Goal: Transaction & Acquisition: Purchase product/service

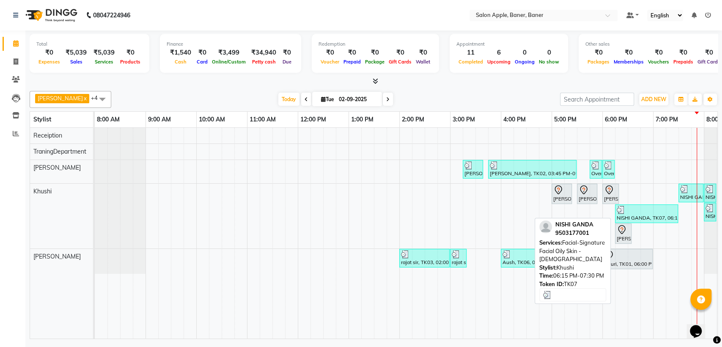
click at [640, 212] on div at bounding box center [647, 210] width 60 height 8
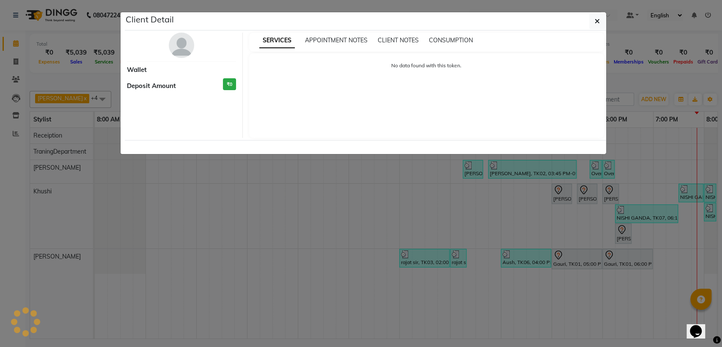
select select "3"
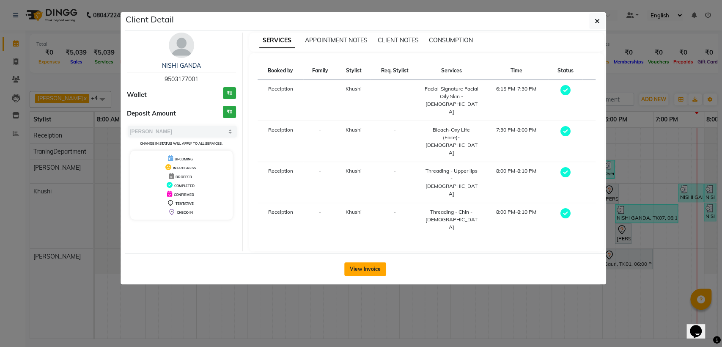
click at [362, 262] on button "View Invoice" at bounding box center [365, 269] width 42 height 14
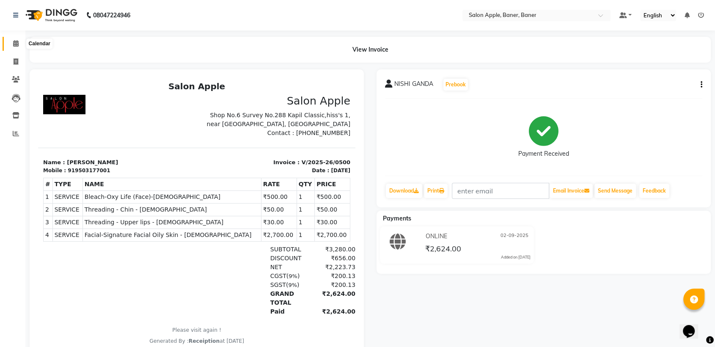
click at [11, 44] on span at bounding box center [15, 44] width 15 height 10
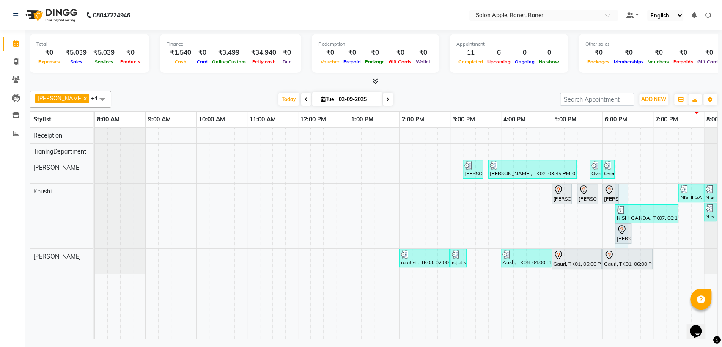
click at [626, 190] on div "[PERSON_NAME], TK02, 03:15 PM-03:40 PM, 2g liposoluble flavoured waxing - Full …" at bounding box center [425, 233] width 660 height 211
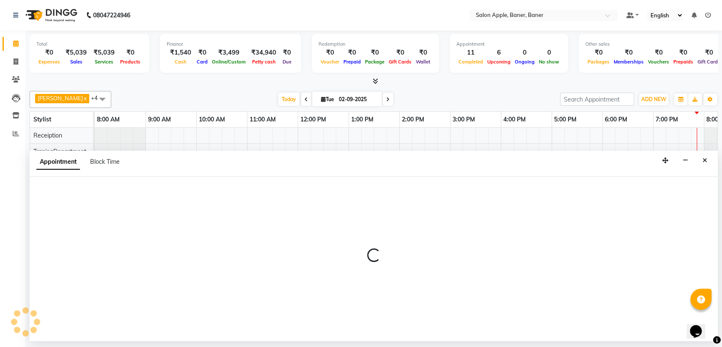
select select "84038"
select select "1095"
select select "tentative"
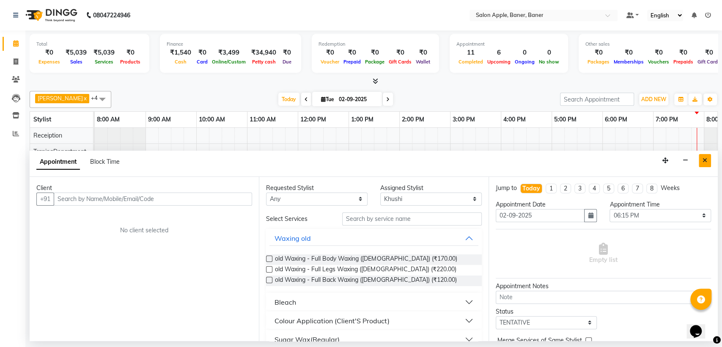
click at [700, 159] on button "Close" at bounding box center [705, 160] width 12 height 13
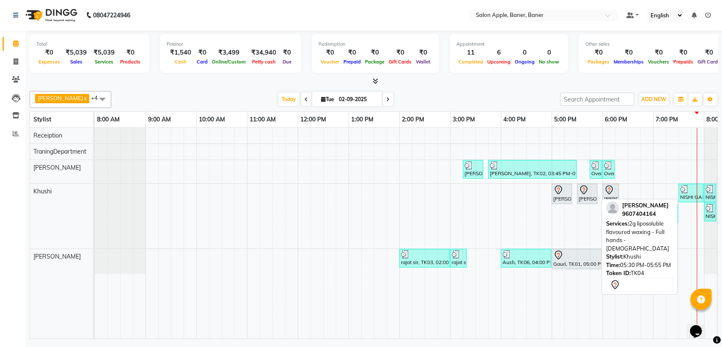
click at [587, 185] on icon at bounding box center [584, 190] width 10 height 10
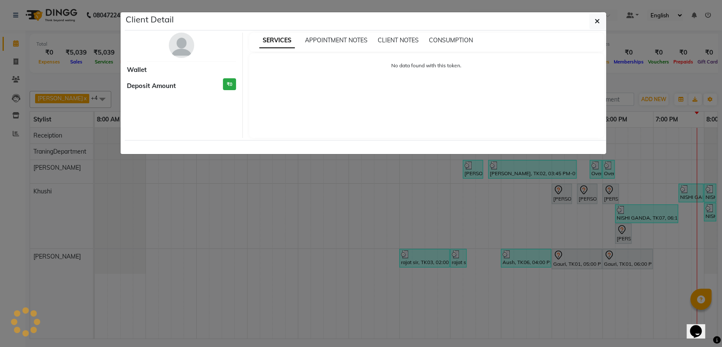
select select "7"
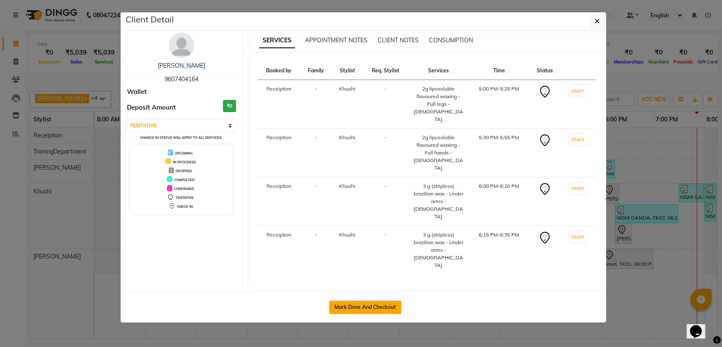
click at [369, 300] on button "Mark Done And Checkout" at bounding box center [365, 307] width 72 height 14
select select "771"
select select "service"
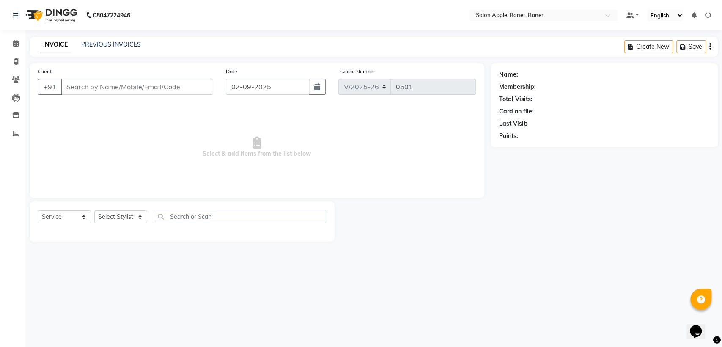
type input "9607404164"
select select "84038"
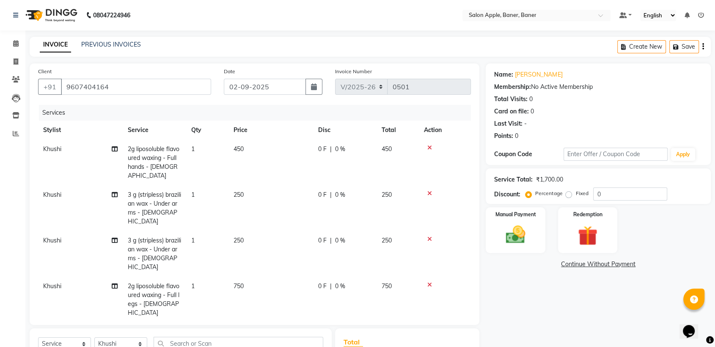
click at [430, 146] on icon at bounding box center [429, 148] width 5 height 6
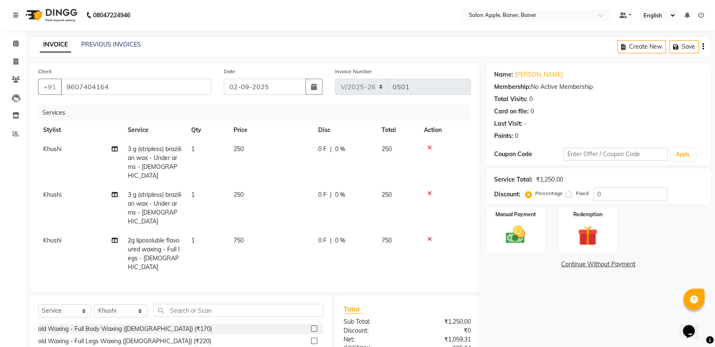
click at [430, 190] on icon at bounding box center [429, 193] width 5 height 6
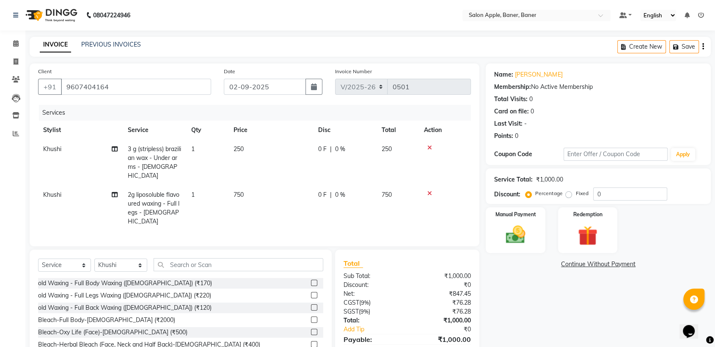
click at [430, 190] on icon at bounding box center [429, 193] width 5 height 6
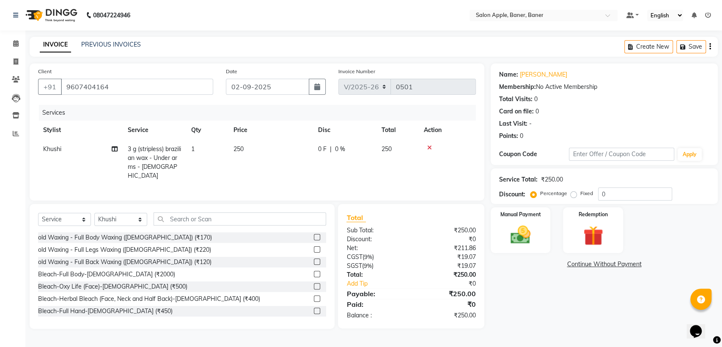
click at [430, 146] on icon at bounding box center [429, 148] width 5 height 6
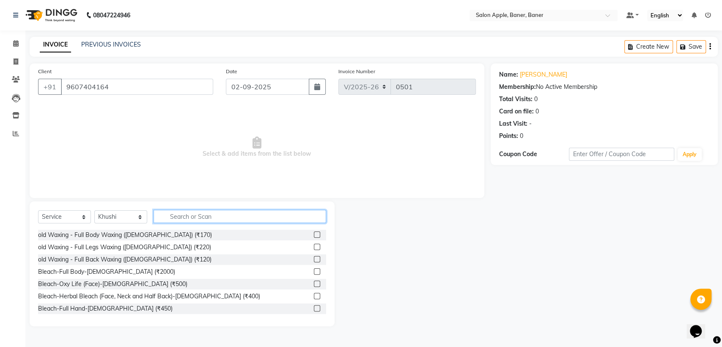
click at [203, 217] on input "text" at bounding box center [240, 216] width 173 height 13
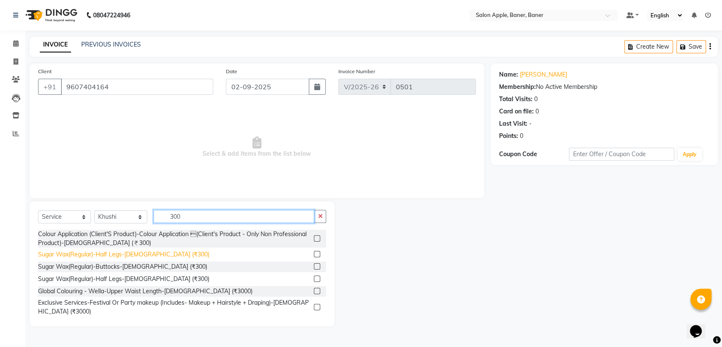
type input "300"
click at [119, 257] on div "Sugar Wax(Regular)-Half Legs-[DEMOGRAPHIC_DATA] (₹300)" at bounding box center [123, 254] width 171 height 9
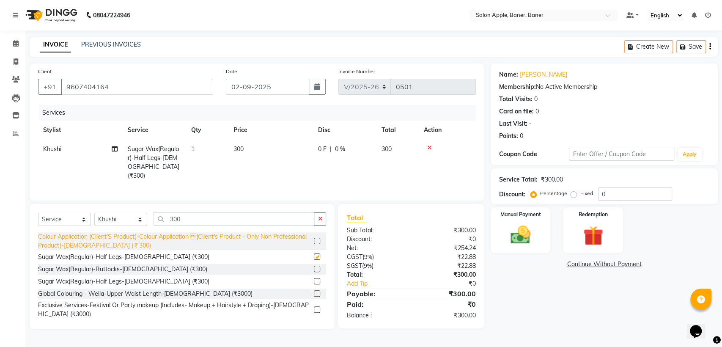
checkbox input "false"
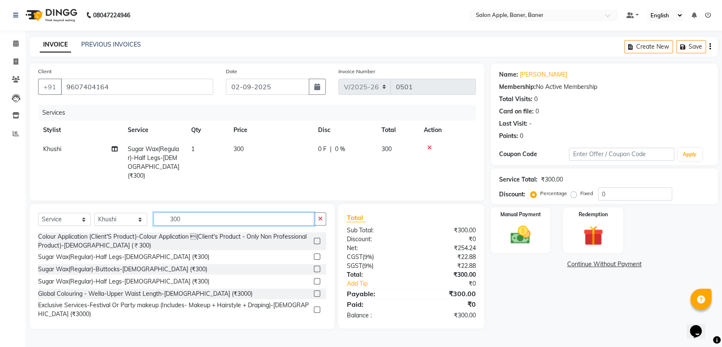
click at [196, 217] on input "300" at bounding box center [234, 218] width 161 height 13
type input "3"
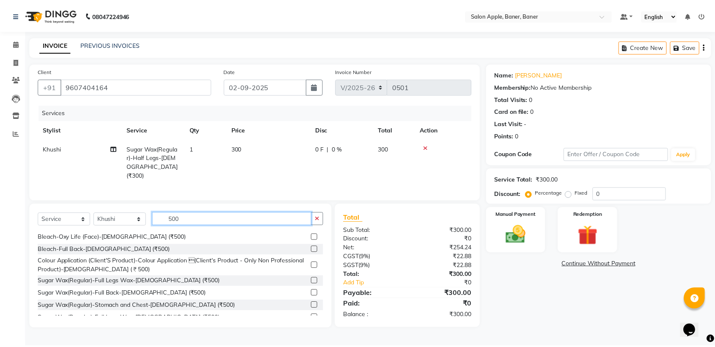
scroll to position [94, 0]
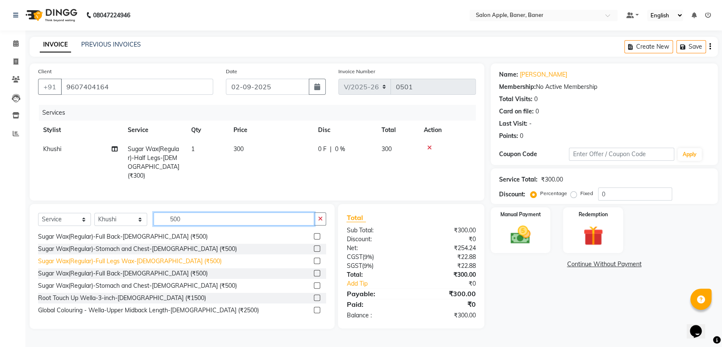
type input "500"
click at [132, 260] on div "Sugar Wax(Regular)-Full Legs Wax-[DEMOGRAPHIC_DATA] (₹500)" at bounding box center [130, 261] width 184 height 9
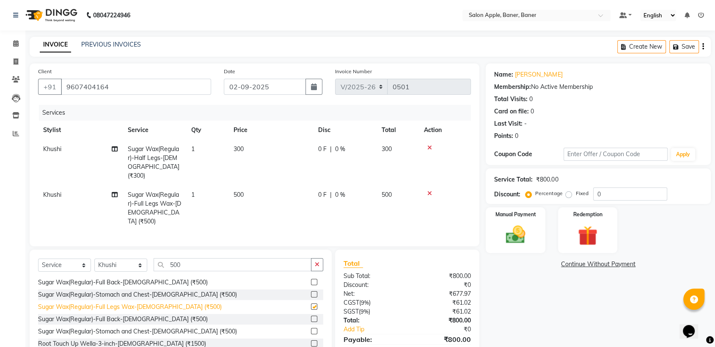
checkbox input "false"
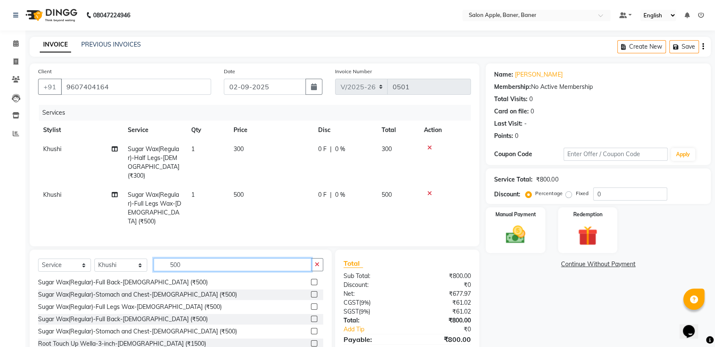
click at [184, 258] on input "500" at bounding box center [233, 264] width 158 height 13
type input "5"
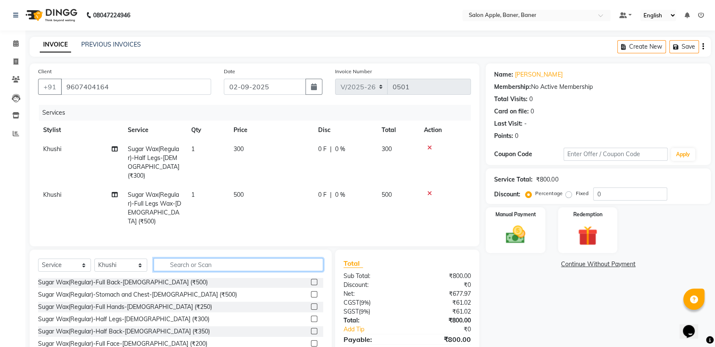
click at [210, 258] on input "text" at bounding box center [239, 264] width 170 height 13
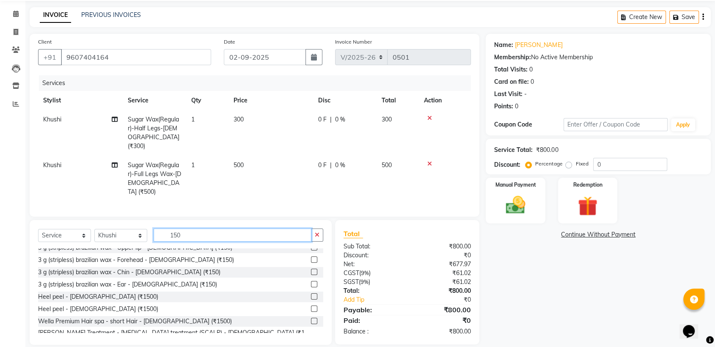
scroll to position [112, 0]
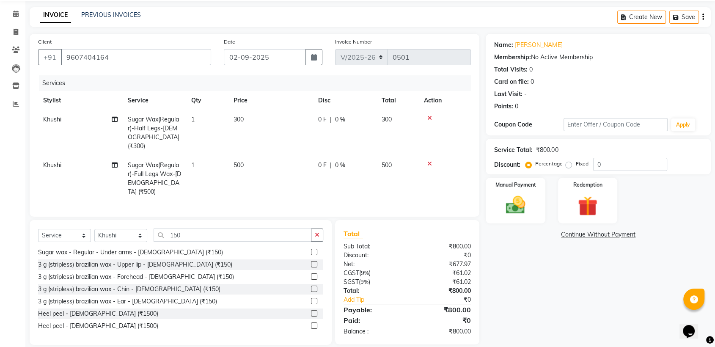
click at [427, 116] on icon at bounding box center [429, 118] width 5 height 6
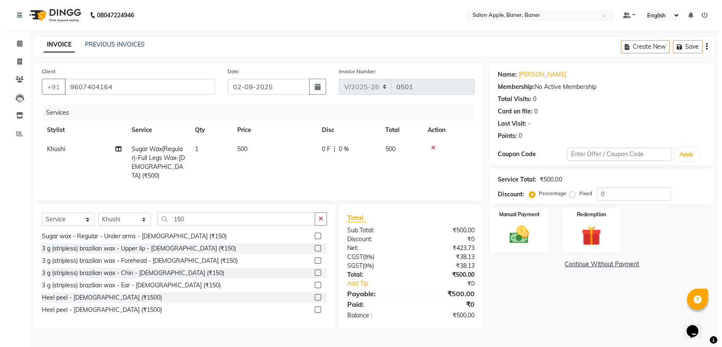
scroll to position [0, 0]
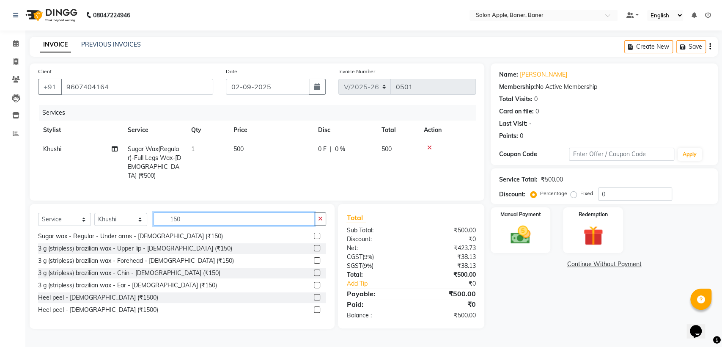
click at [206, 215] on input "150" at bounding box center [234, 218] width 161 height 13
type input "1"
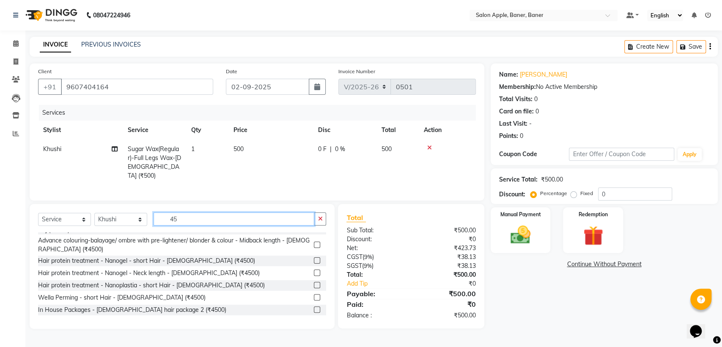
scroll to position [197, 0]
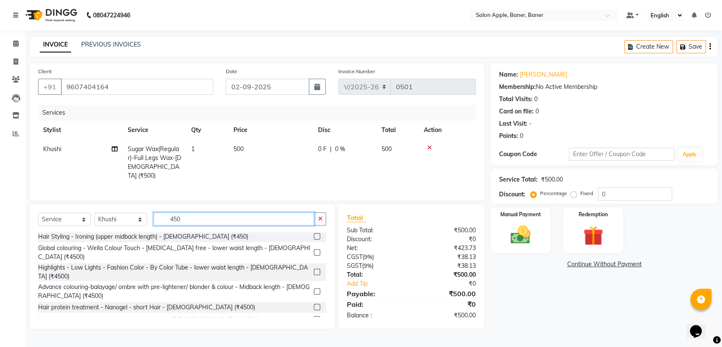
click at [226, 218] on input "450" at bounding box center [234, 218] width 161 height 13
type input "4"
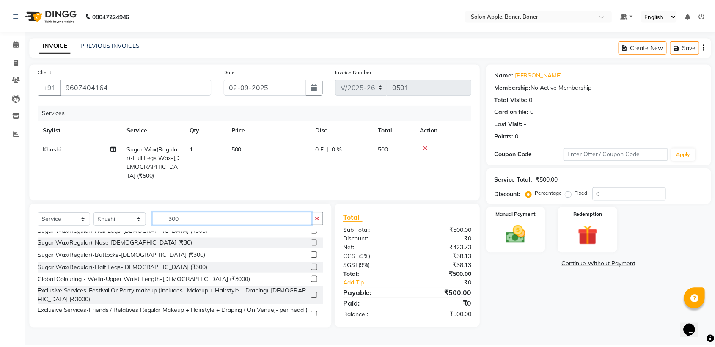
scroll to position [14, 0]
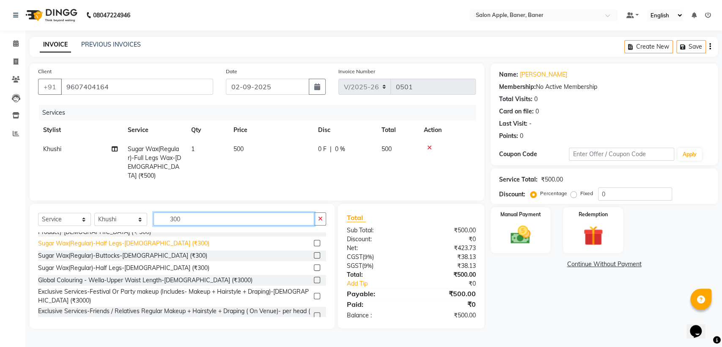
type input "300"
click at [156, 244] on div "Sugar Wax(Regular)-Half Legs-[DEMOGRAPHIC_DATA] (₹300)" at bounding box center [123, 243] width 171 height 9
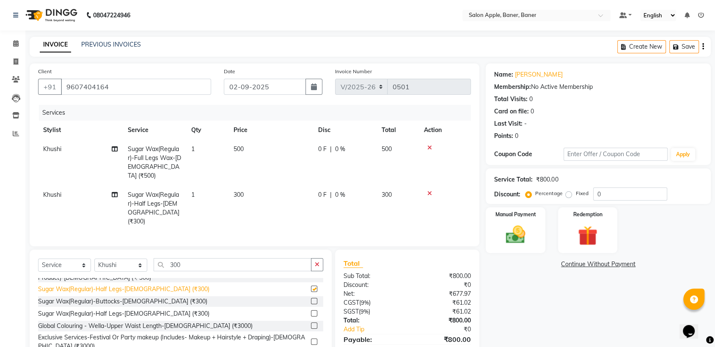
checkbox input "false"
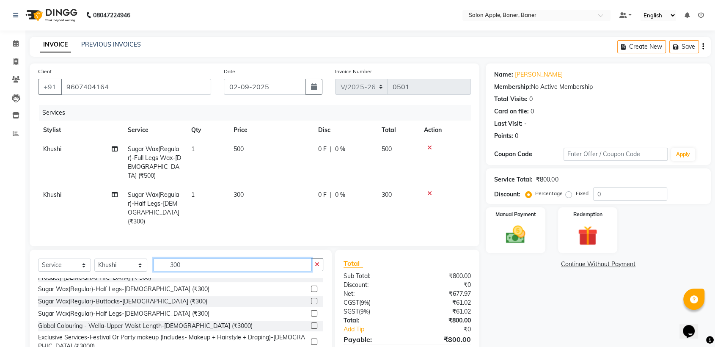
click at [184, 258] on input "300" at bounding box center [233, 264] width 158 height 13
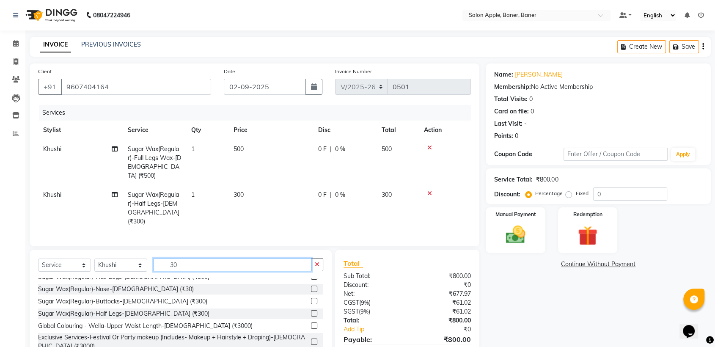
type input "3"
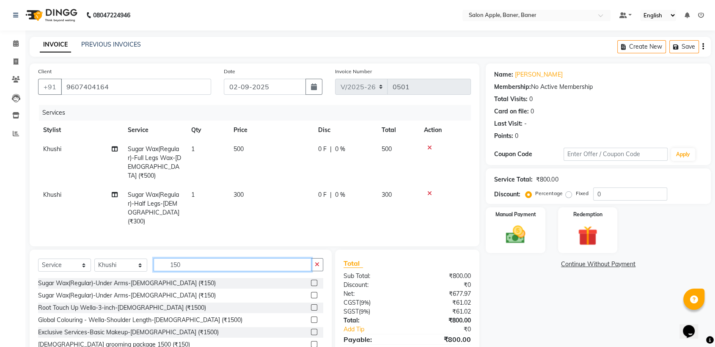
scroll to position [30, 0]
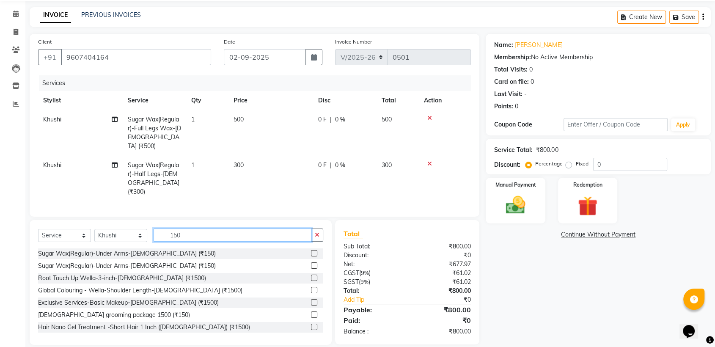
type input "150"
click at [311, 250] on label at bounding box center [314, 253] width 6 height 6
click at [311, 251] on input "checkbox" at bounding box center [313, 253] width 5 height 5
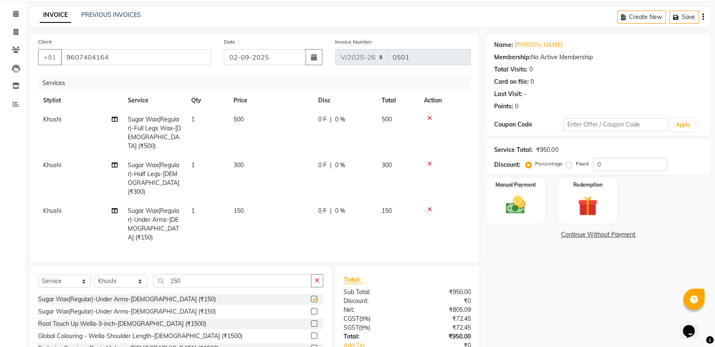
checkbox input "false"
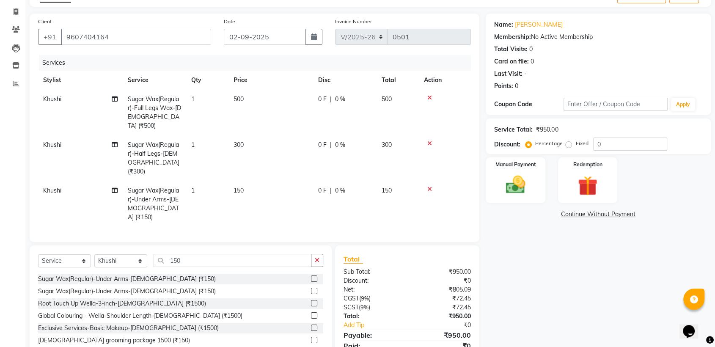
scroll to position [66, 0]
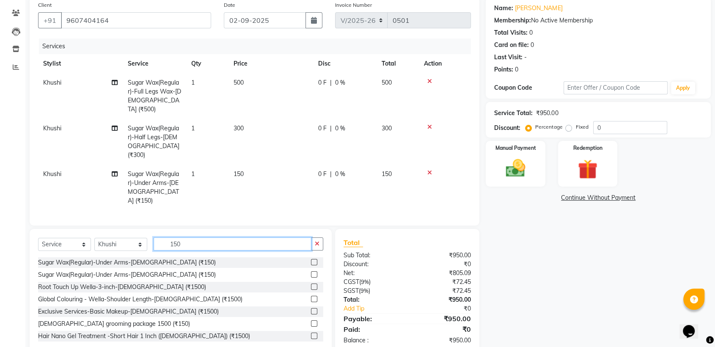
click at [214, 237] on input "150" at bounding box center [233, 243] width 158 height 13
type input "1"
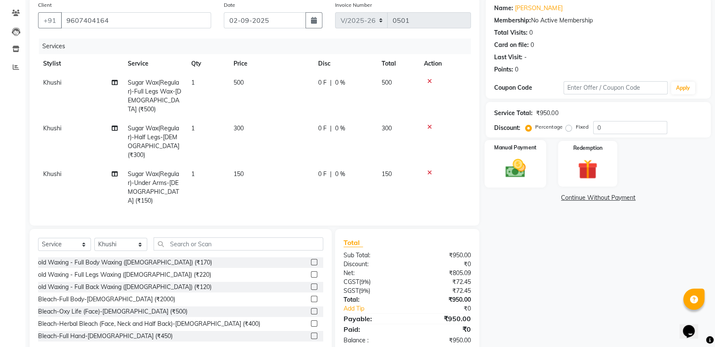
click at [519, 161] on img at bounding box center [515, 168] width 33 height 24
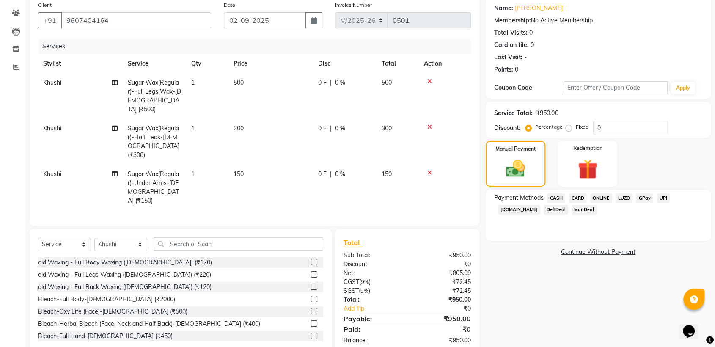
click at [602, 197] on span "ONLINE" at bounding box center [601, 198] width 22 height 10
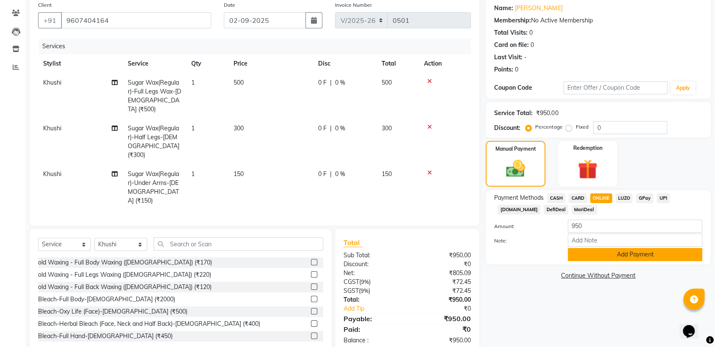
click at [612, 255] on button "Add Payment" at bounding box center [635, 254] width 134 height 13
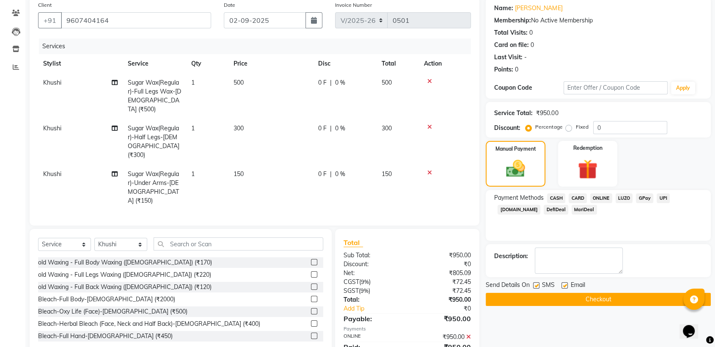
click at [536, 285] on label at bounding box center [536, 285] width 6 height 6
click at [536, 285] on input "checkbox" at bounding box center [535, 285] width 5 height 5
checkbox input "false"
click at [565, 285] on label at bounding box center [564, 285] width 6 height 6
click at [565, 285] on input "checkbox" at bounding box center [563, 285] width 5 height 5
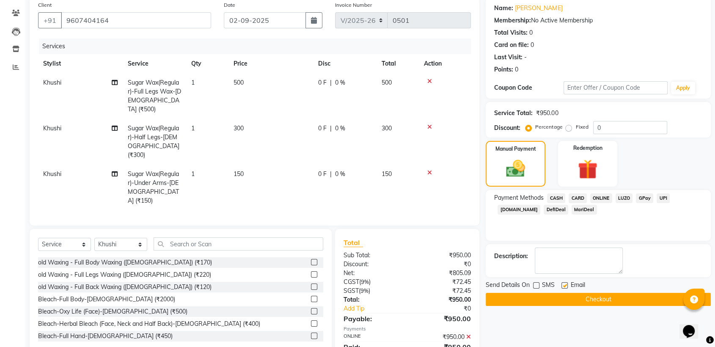
checkbox input "false"
click at [582, 301] on button "Checkout" at bounding box center [598, 299] width 225 height 13
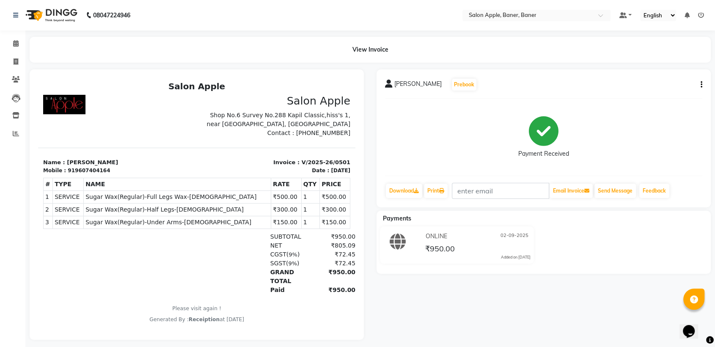
select select "service"
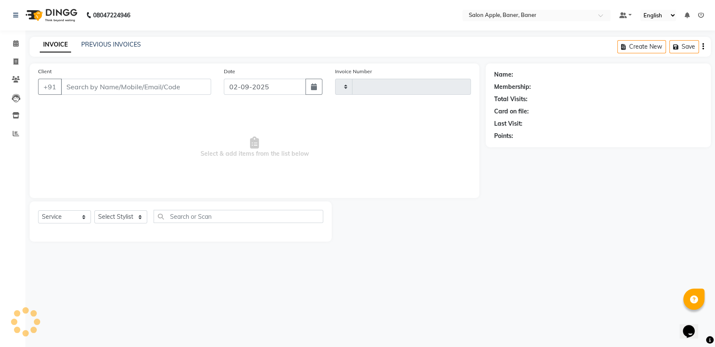
type input "0502"
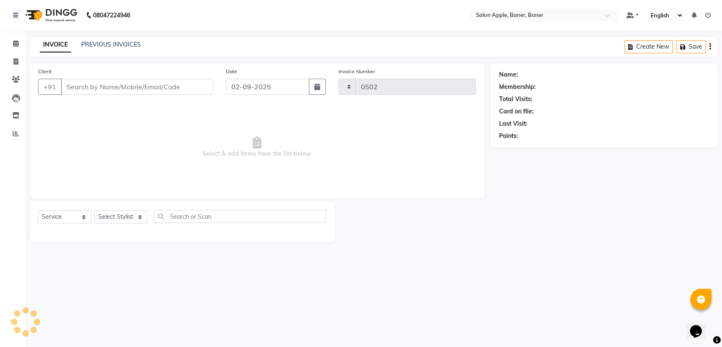
select select "771"
type input "9607404164"
select select "84038"
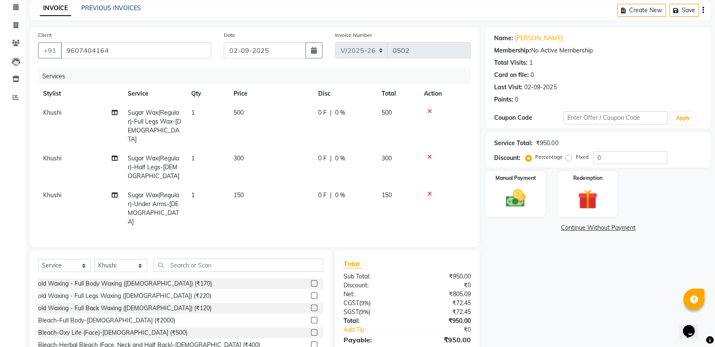
scroll to position [66, 0]
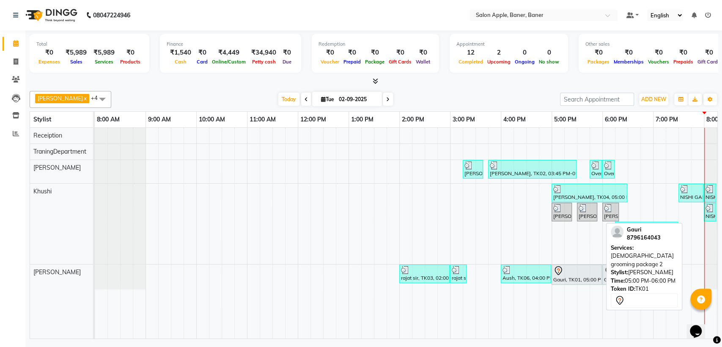
click at [581, 274] on div at bounding box center [576, 271] width 47 height 10
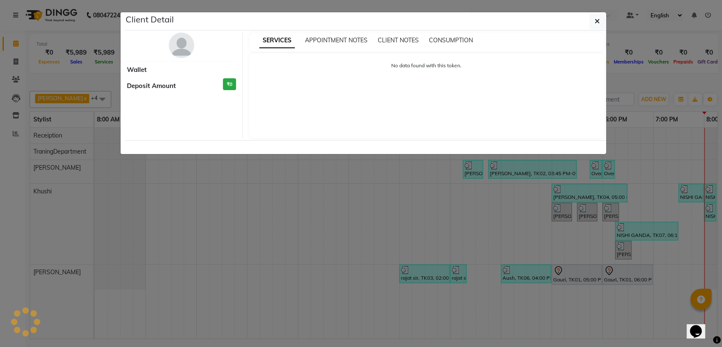
select select "7"
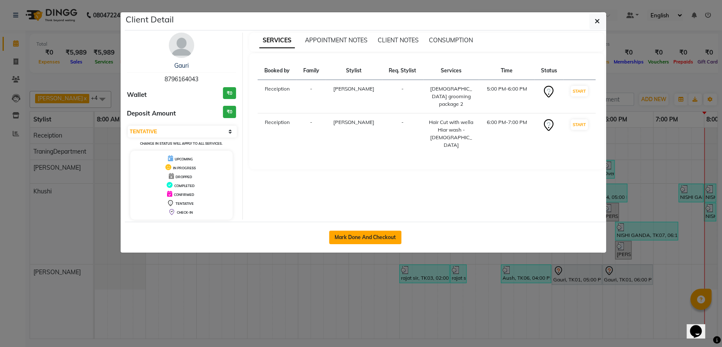
click at [392, 235] on button "Mark Done And Checkout" at bounding box center [365, 237] width 72 height 14
select select "771"
select select "service"
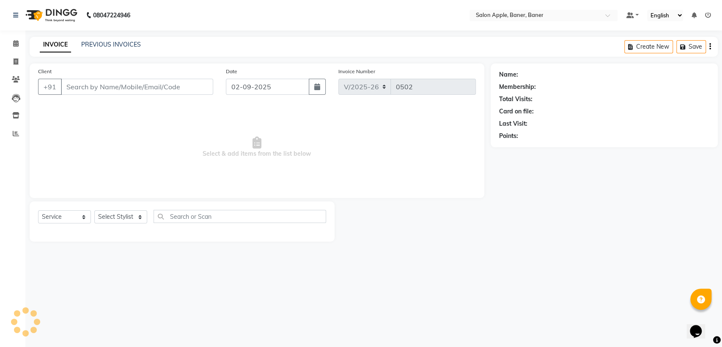
type input "8796164043"
select select "51177"
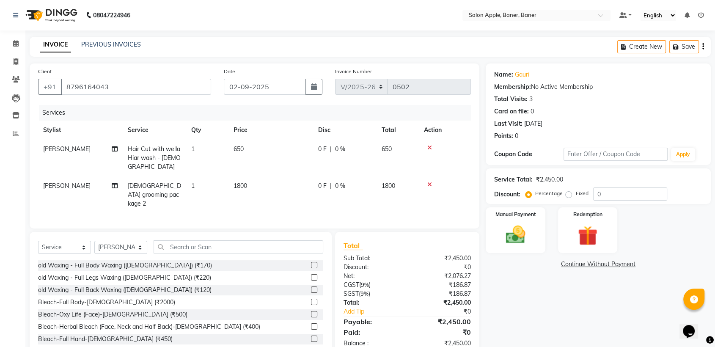
click at [430, 185] on icon at bounding box center [429, 184] width 5 height 6
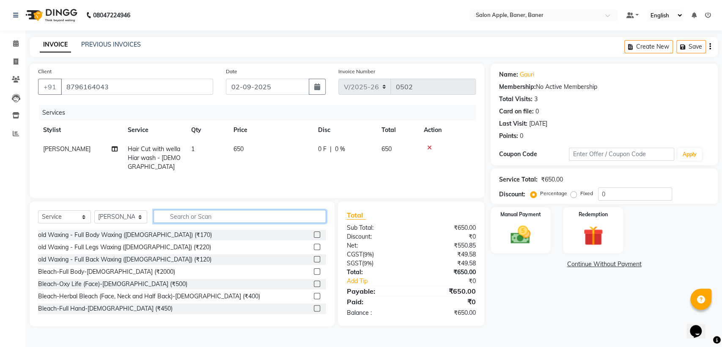
click at [244, 219] on input "text" at bounding box center [240, 216] width 173 height 13
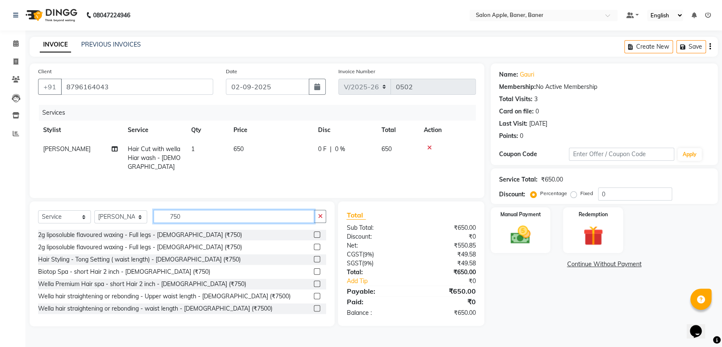
type input "750"
click at [314, 235] on label at bounding box center [317, 234] width 6 height 6
click at [314, 235] on input "checkbox" at bounding box center [316, 234] width 5 height 5
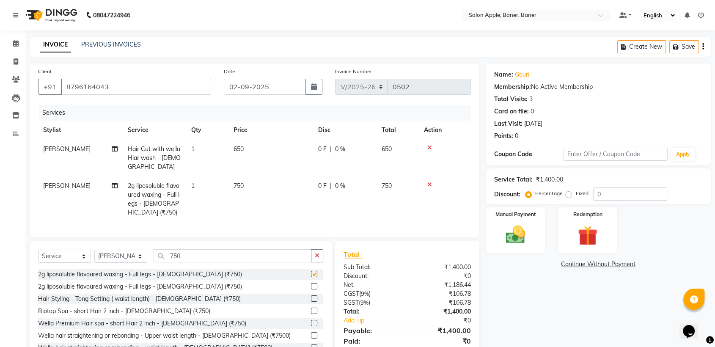
checkbox input "false"
click at [190, 262] on input "750" at bounding box center [233, 255] width 158 height 13
type input "7"
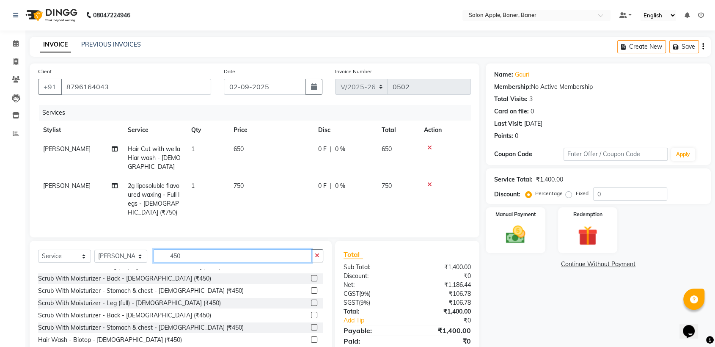
scroll to position [47, 0]
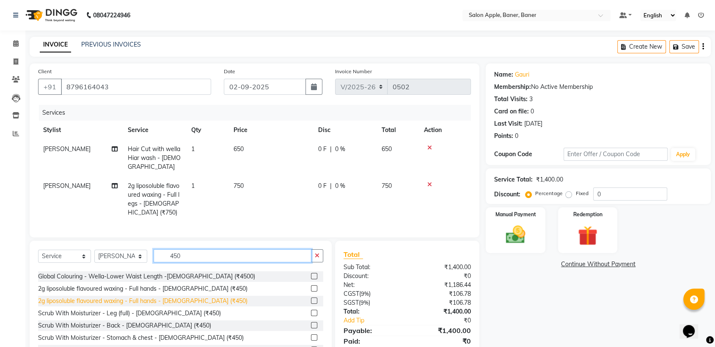
type input "450"
click at [186, 305] on div "2g liposoluble flavoured waxing - Full hands - [DEMOGRAPHIC_DATA] (₹450)" at bounding box center [142, 300] width 209 height 9
click at [186, 262] on input "450" at bounding box center [233, 255] width 158 height 13
checkbox input "false"
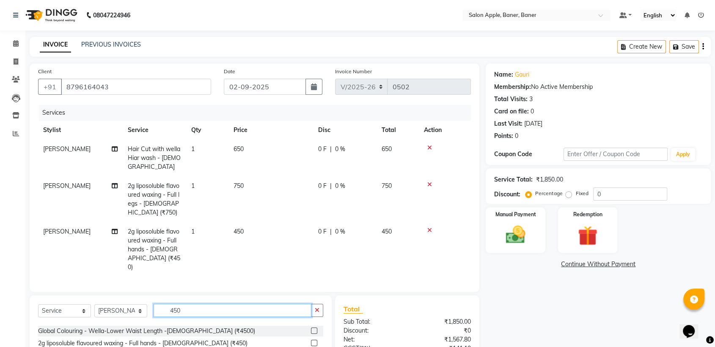
click at [190, 305] on input "450" at bounding box center [233, 310] width 158 height 13
type input "4"
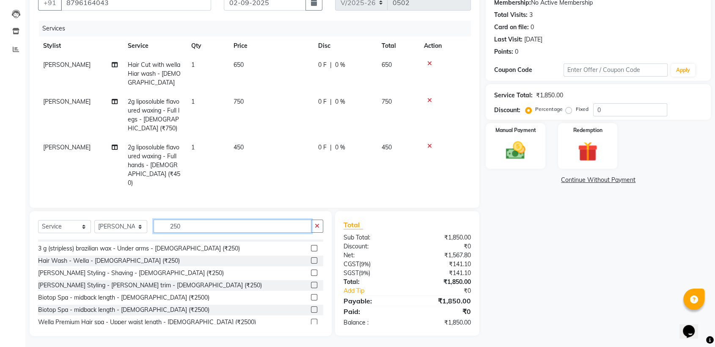
scroll to position [190, 0]
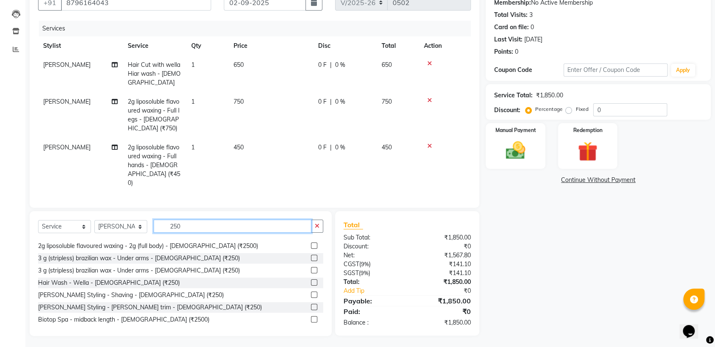
type input "250"
click at [311, 255] on label at bounding box center [314, 258] width 6 height 6
click at [311, 255] on input "checkbox" at bounding box center [313, 257] width 5 height 5
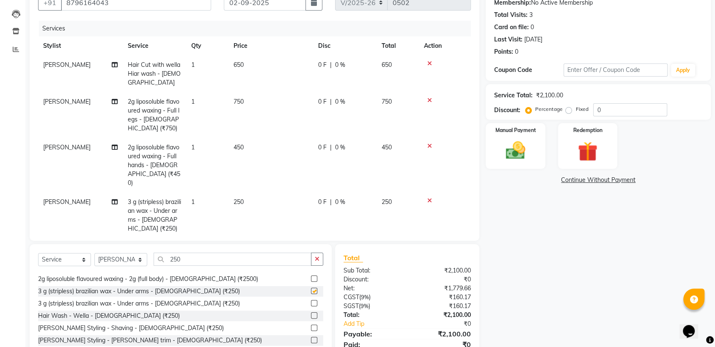
checkbox input "false"
click at [251, 260] on input "250" at bounding box center [233, 258] width 158 height 13
type input "2"
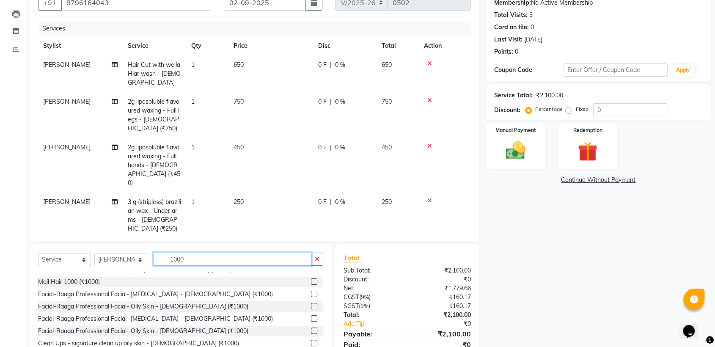
scroll to position [0, 0]
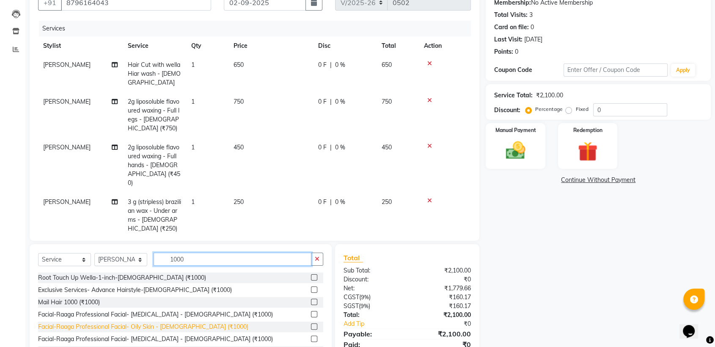
type input "1000"
click at [202, 326] on div "Facial-Raaga Professional Facial- Oily Skin - [DEMOGRAPHIC_DATA] (₹1000)" at bounding box center [143, 326] width 210 height 9
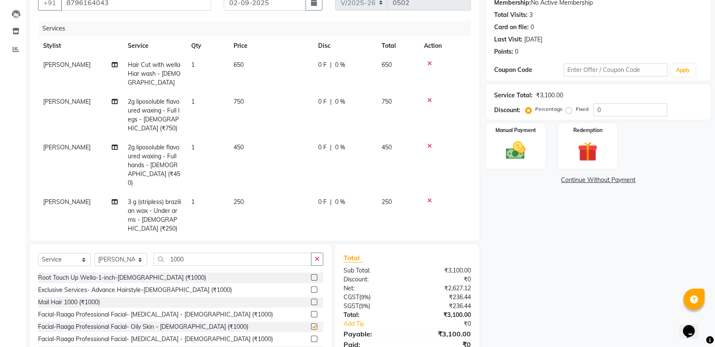
checkbox input "false"
click at [195, 258] on input "1000" at bounding box center [233, 258] width 158 height 13
type input "1"
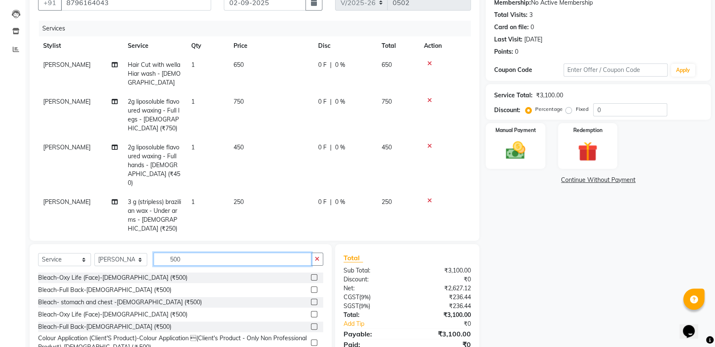
click at [195, 258] on input "500" at bounding box center [233, 258] width 158 height 13
type input "5"
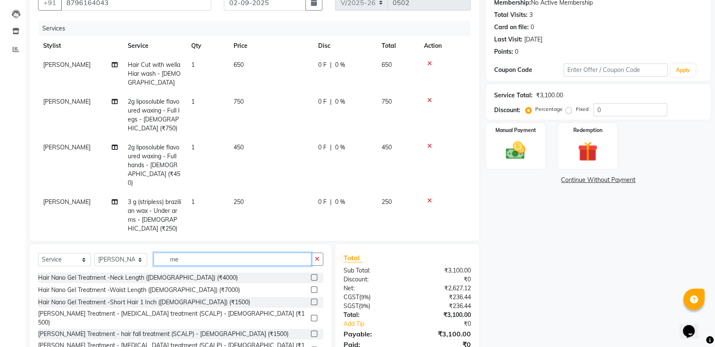
type input "m"
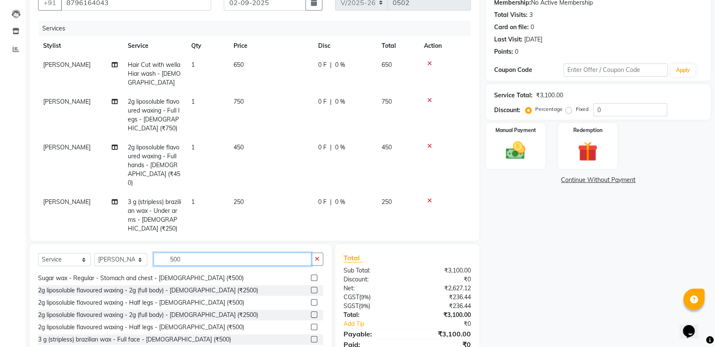
scroll to position [543, 0]
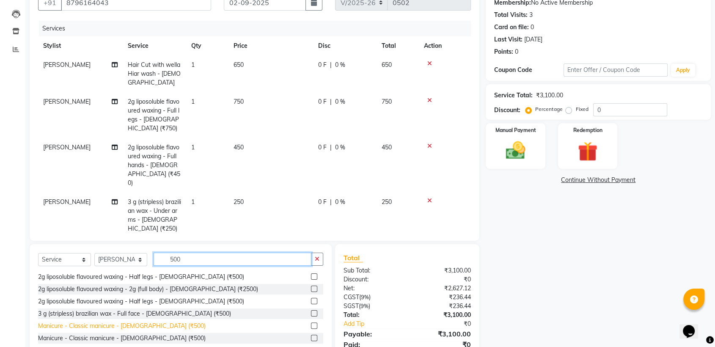
type input "500"
click at [130, 324] on div "Manicure - Classic manicure - [DEMOGRAPHIC_DATA] (₹500)" at bounding box center [121, 325] width 167 height 9
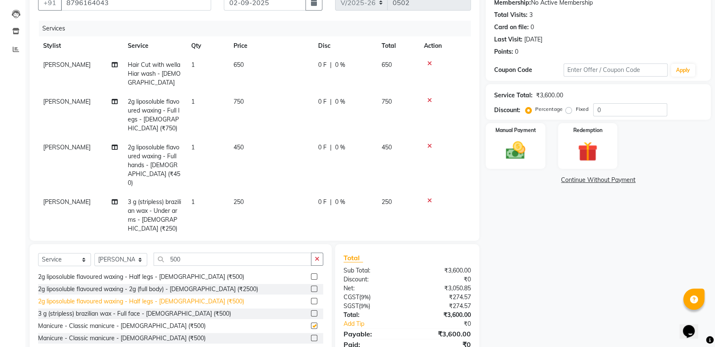
checkbox input "false"
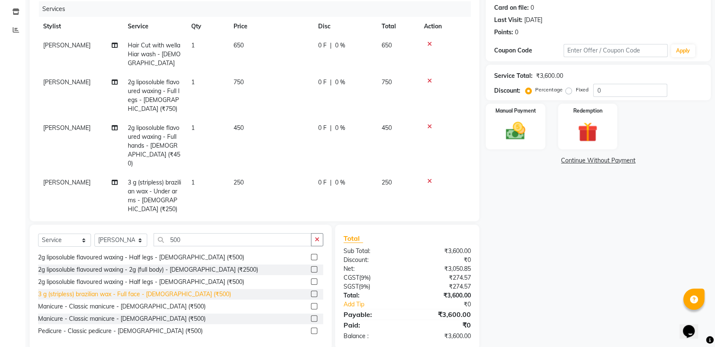
scroll to position [118, 0]
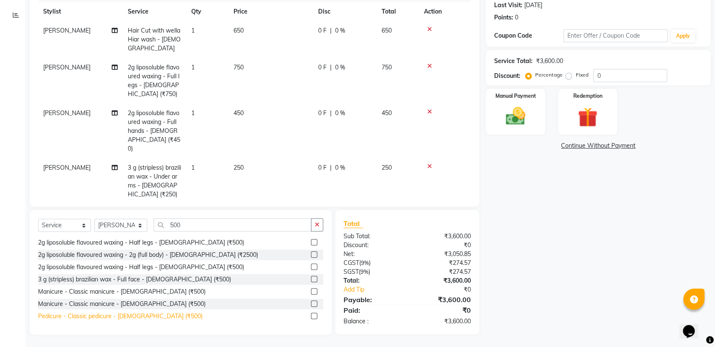
click at [152, 313] on div "Pedicure - Classic pedicure - [DEMOGRAPHIC_DATA] (₹500)" at bounding box center [120, 316] width 165 height 9
checkbox input "false"
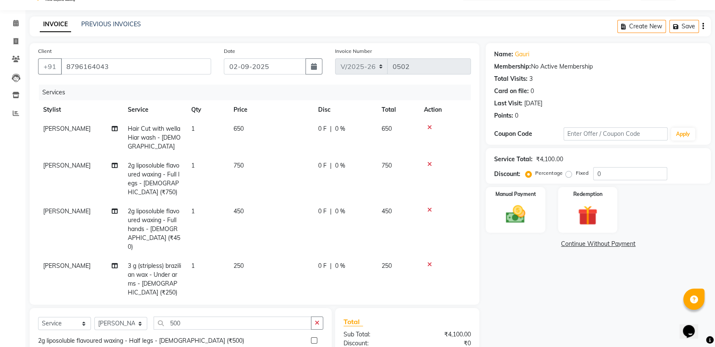
scroll to position [0, 0]
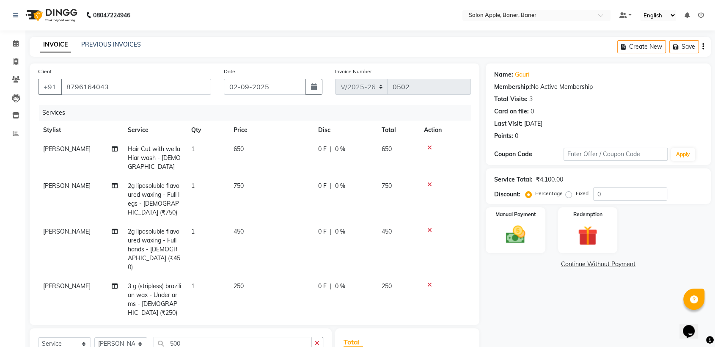
click at [429, 146] on icon at bounding box center [429, 148] width 5 height 6
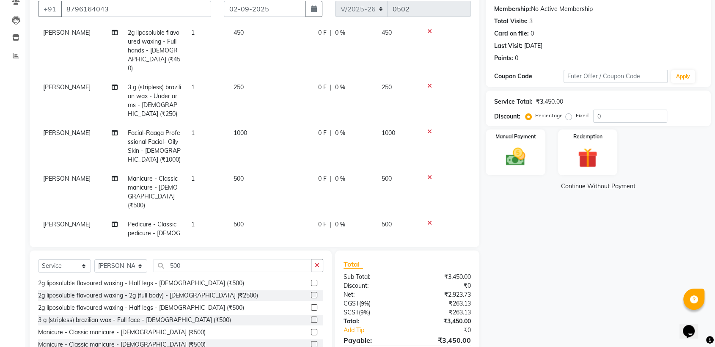
scroll to position [94, 0]
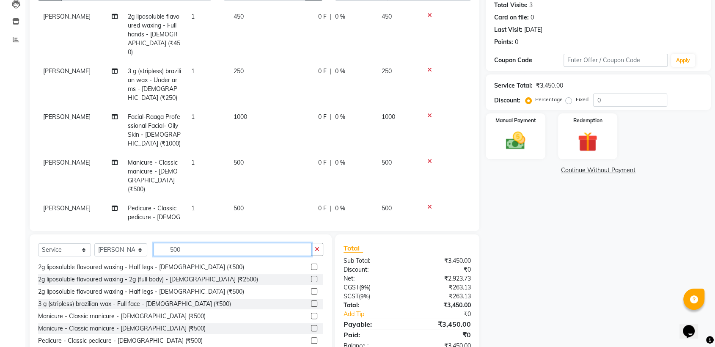
click at [230, 249] on input "500" at bounding box center [233, 249] width 158 height 13
type input "5"
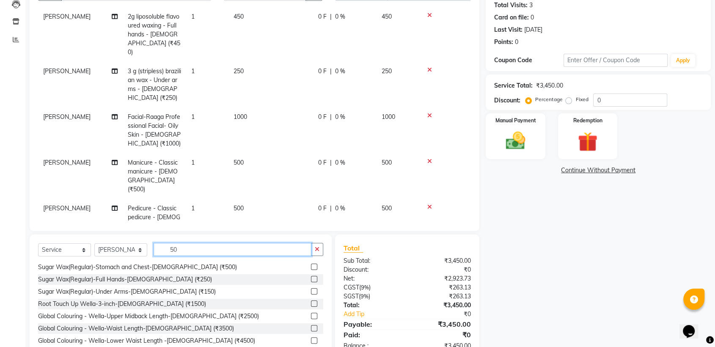
type input "500"
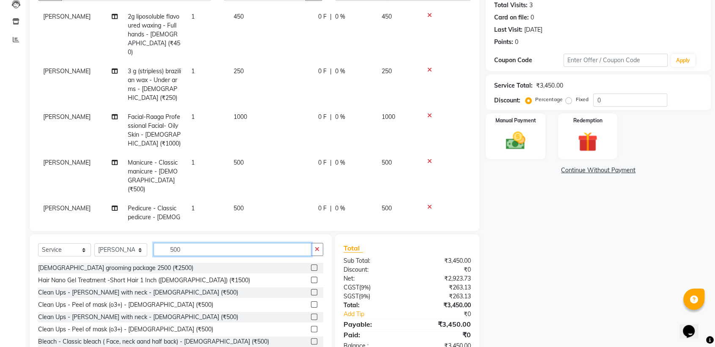
scroll to position [331, 0]
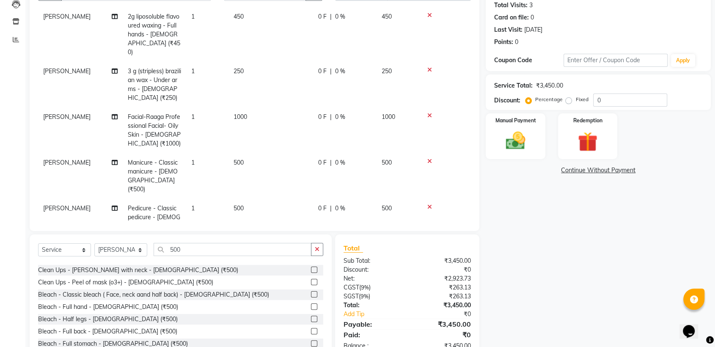
click at [311, 294] on label at bounding box center [314, 294] width 6 height 6
click at [311, 294] on input "checkbox" at bounding box center [313, 294] width 5 height 5
checkbox input "false"
click at [211, 249] on input "500" at bounding box center [233, 249] width 158 height 13
type input "5"
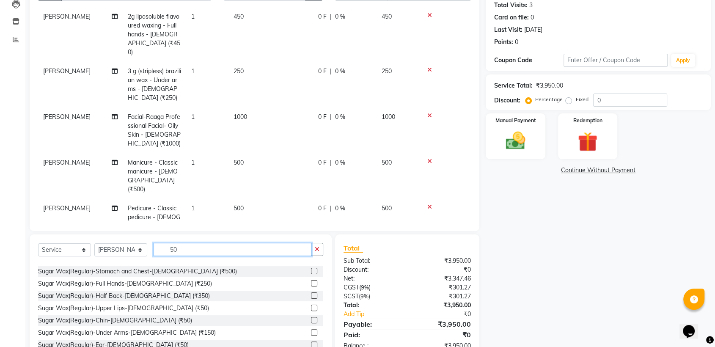
scroll to position [214, 0]
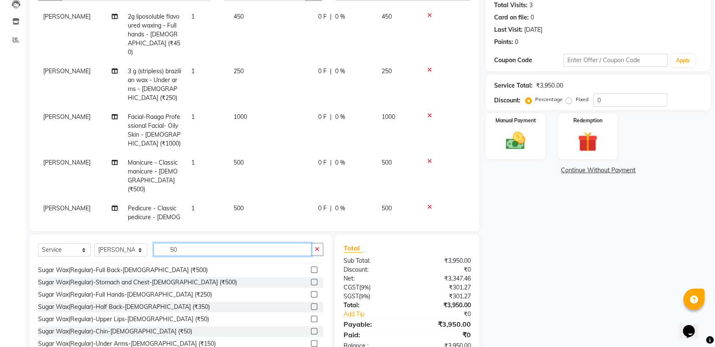
type input "50"
click at [311, 319] on label at bounding box center [314, 319] width 6 height 6
click at [311, 319] on input "checkbox" at bounding box center [313, 318] width 5 height 5
checkbox input "false"
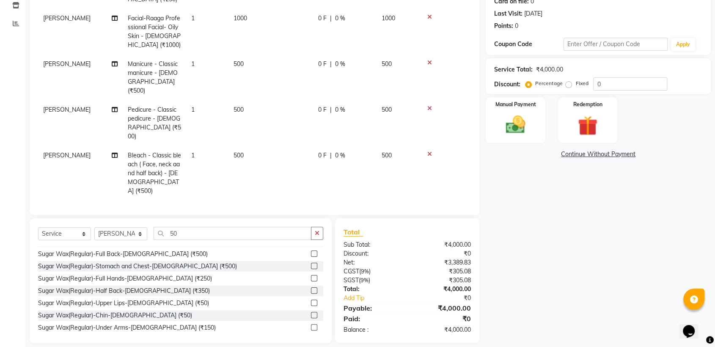
scroll to position [118, 0]
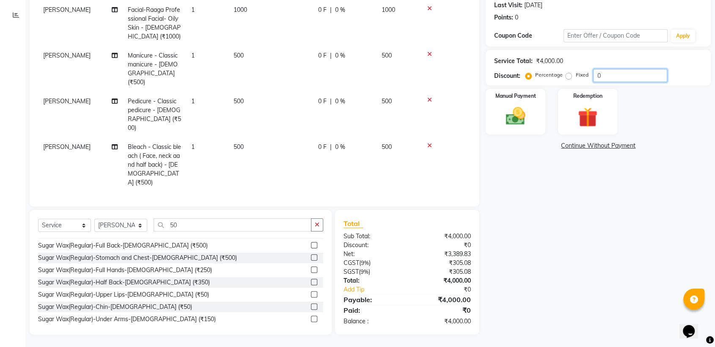
click at [604, 74] on input "0" at bounding box center [630, 75] width 74 height 13
type input "030"
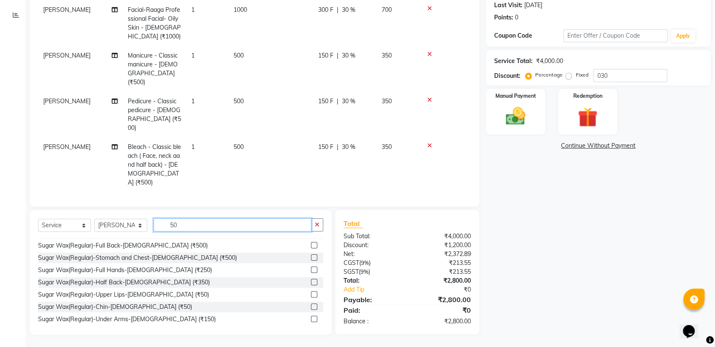
click at [219, 228] on input "50" at bounding box center [233, 224] width 158 height 13
type input "5"
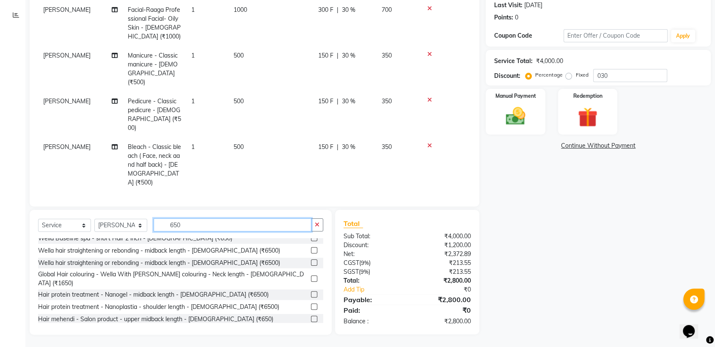
scroll to position [99, 0]
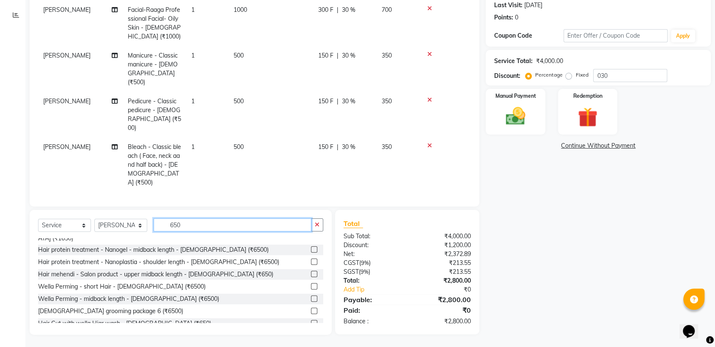
type input "650"
click at [311, 320] on label at bounding box center [314, 323] width 6 height 6
click at [311, 321] on input "checkbox" at bounding box center [313, 323] width 5 height 5
checkbox input "false"
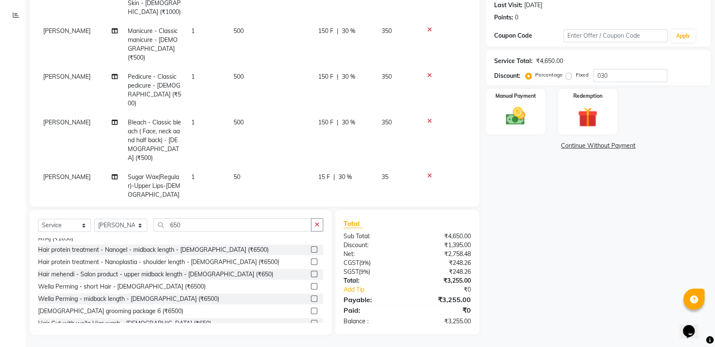
scroll to position [203, 0]
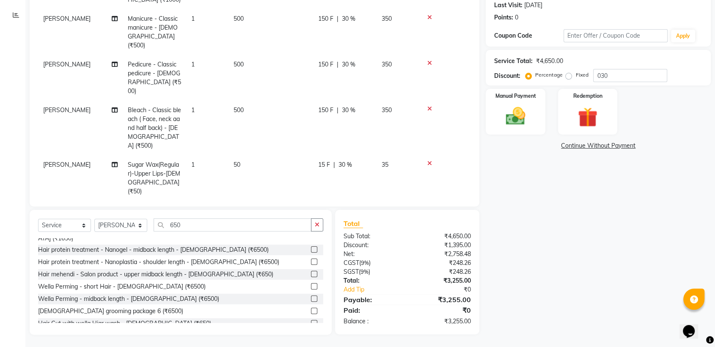
click at [348, 206] on span "30 %" at bounding box center [349, 210] width 14 height 9
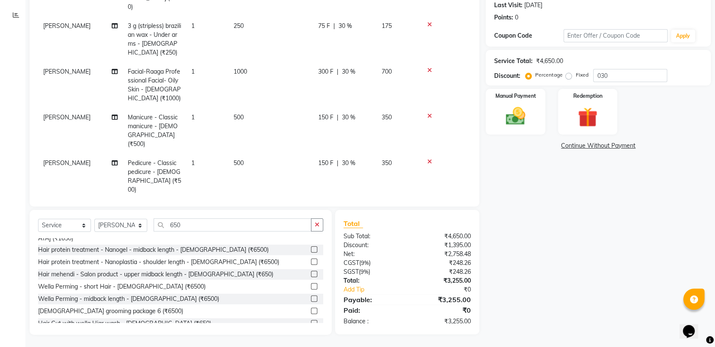
select select "51177"
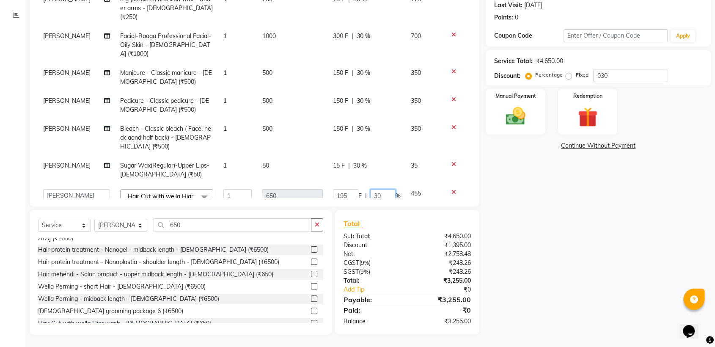
click at [376, 189] on input "30" at bounding box center [382, 195] width 25 height 13
type input "3"
type input "20"
click at [506, 239] on div "Name: Gauri Membership: No Active Membership Total Visits: 3 Card on file: 0 La…" at bounding box center [601, 140] width 231 height 390
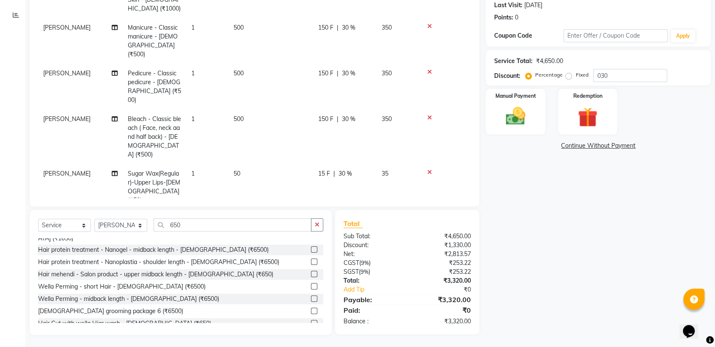
scroll to position [203, 0]
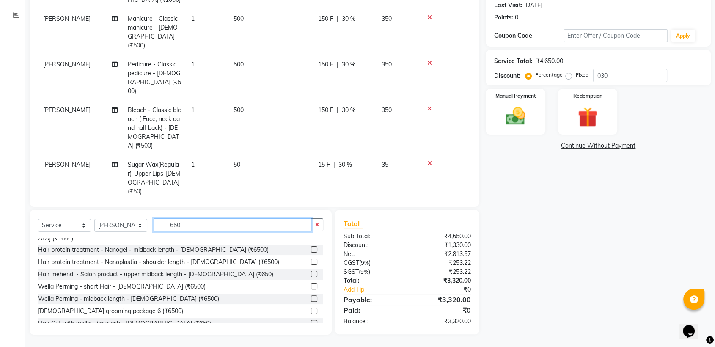
click at [243, 224] on input "650" at bounding box center [233, 224] width 158 height 13
type input "6"
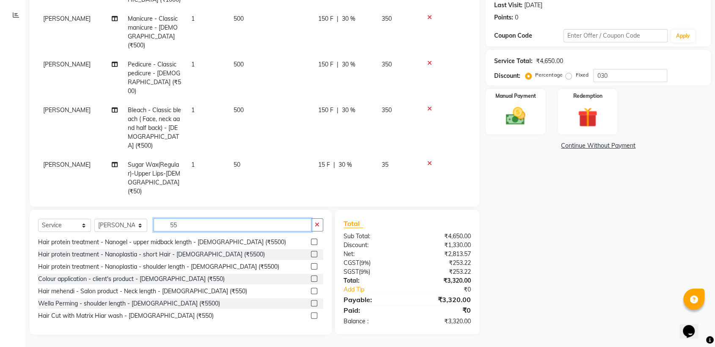
scroll to position [249, 0]
click at [237, 225] on input "550" at bounding box center [233, 224] width 158 height 13
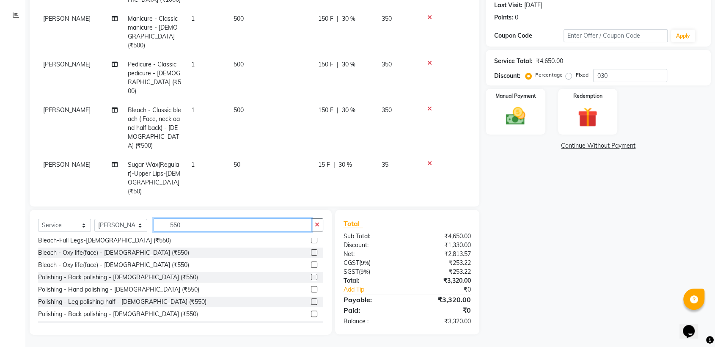
scroll to position [14, 0]
type input "550"
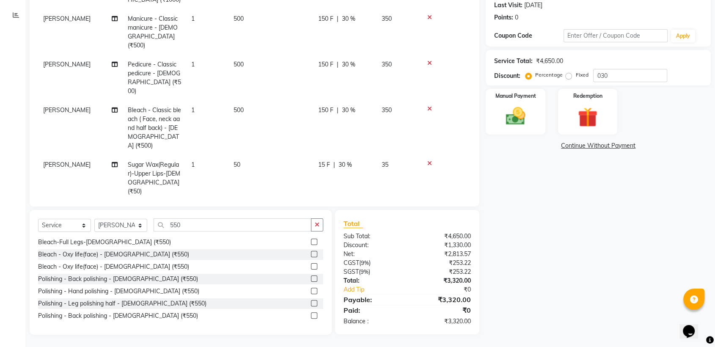
click at [311, 278] on label at bounding box center [314, 278] width 6 height 6
click at [311, 278] on input "checkbox" at bounding box center [313, 278] width 5 height 5
checkbox input "false"
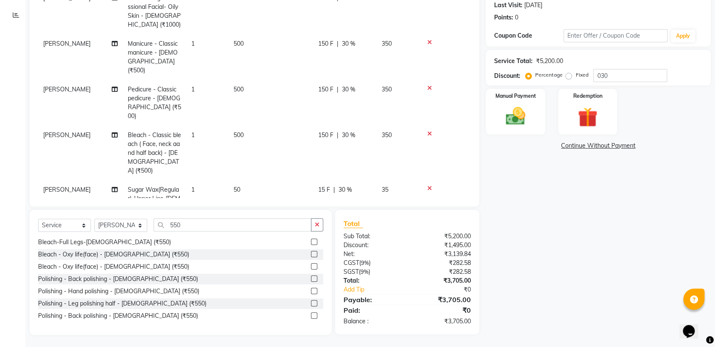
scroll to position [240, 0]
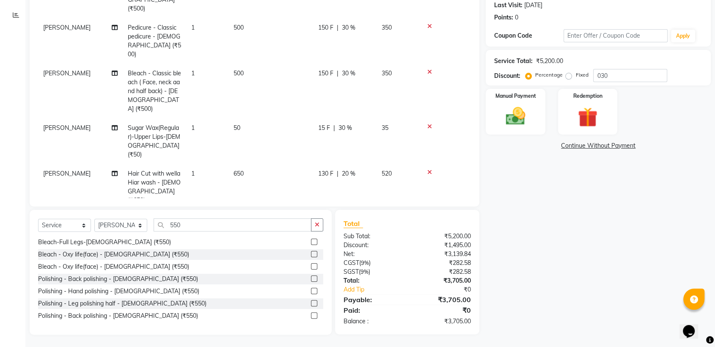
click at [350, 215] on span "30 %" at bounding box center [349, 219] width 14 height 9
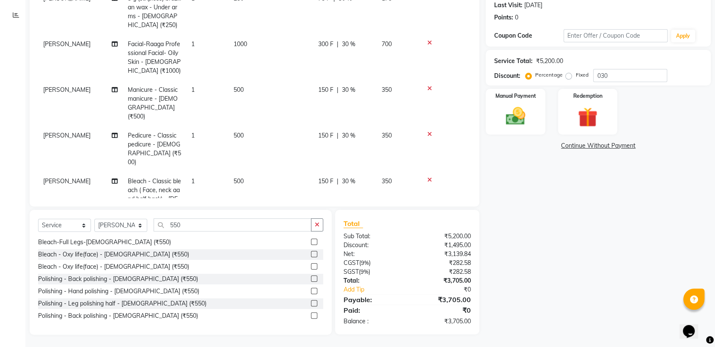
select select "51177"
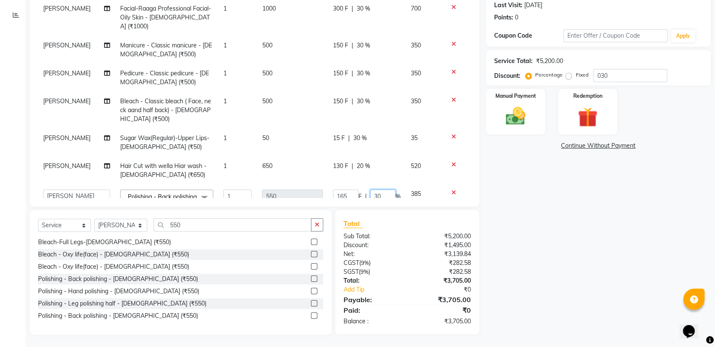
click at [373, 189] on input "30" at bounding box center [382, 195] width 25 height 13
type input "3"
type input "20"
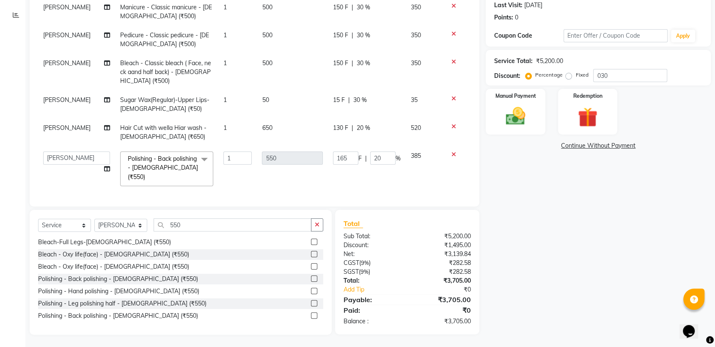
click at [555, 222] on div "Name: [PERSON_NAME] Membership: No Active Membership Total Visits: 3 Card on fi…" at bounding box center [601, 140] width 231 height 390
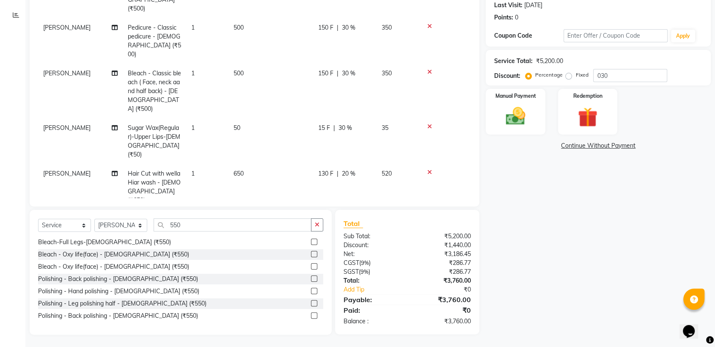
scroll to position [240, 0]
click at [235, 222] on input "550" at bounding box center [233, 224] width 158 height 13
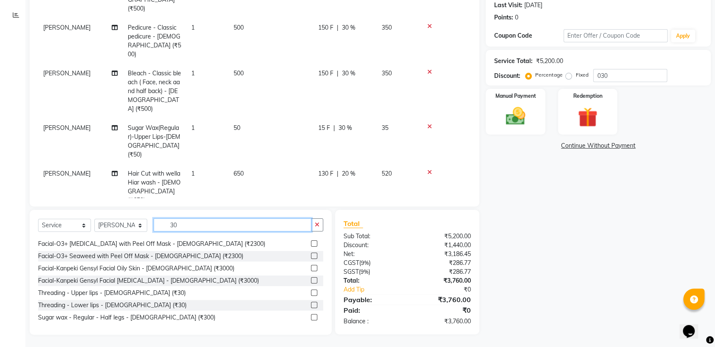
scroll to position [235, 0]
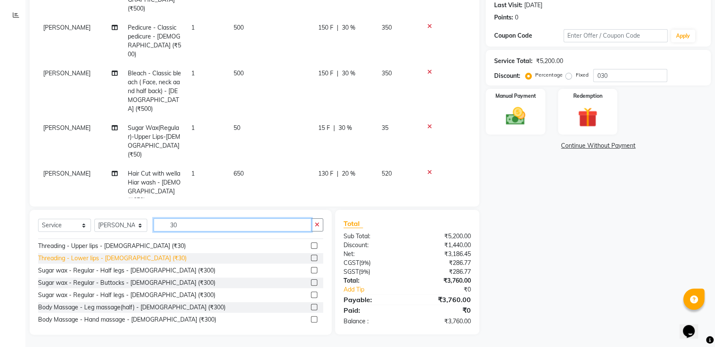
type input "30"
click at [118, 254] on div "Threading - Lower lips - [DEMOGRAPHIC_DATA] (₹30)" at bounding box center [112, 258] width 148 height 9
checkbox input "false"
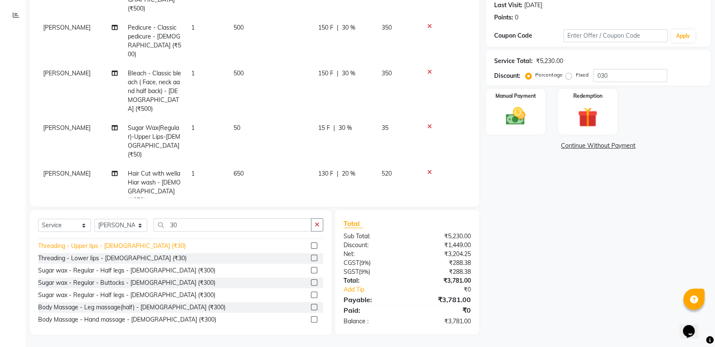
click at [119, 247] on div "Threading - Upper lips - [DEMOGRAPHIC_DATA] (₹30)" at bounding box center [112, 245] width 148 height 9
checkbox input "false"
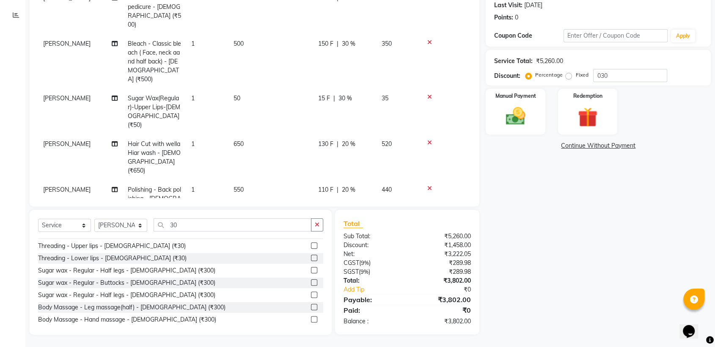
scroll to position [296, 0]
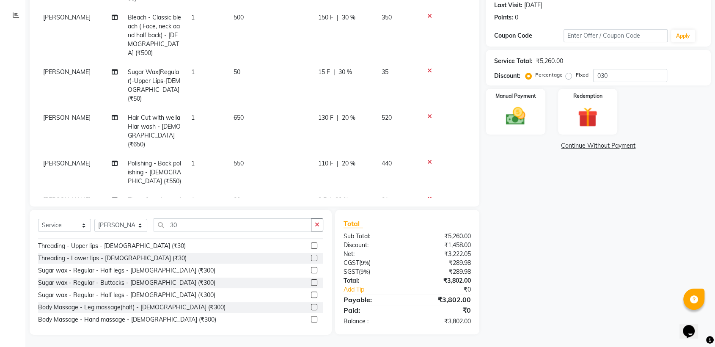
click at [347, 196] on span "30 %" at bounding box center [342, 200] width 14 height 9
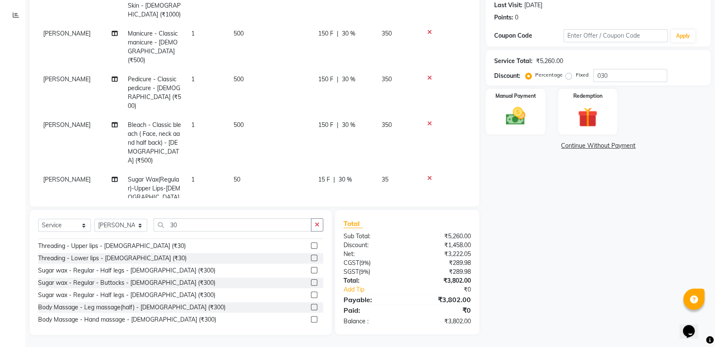
select select "51177"
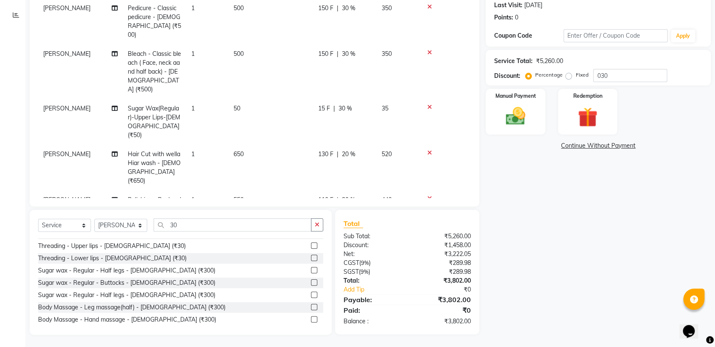
click at [351, 232] on div "9 F | 30 %" at bounding box center [344, 236] width 53 height 9
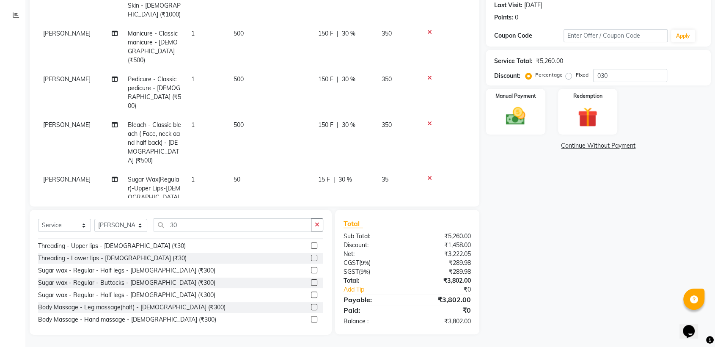
select select "51177"
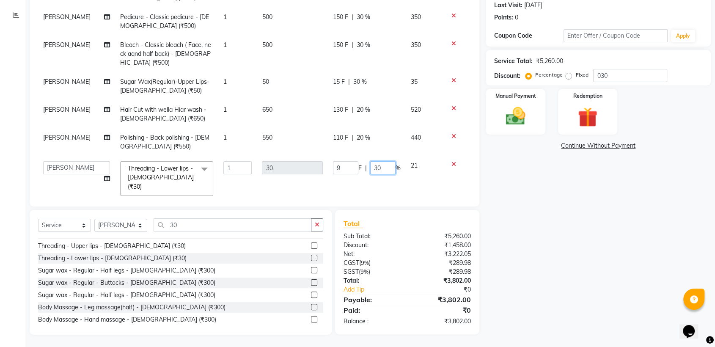
click at [376, 161] on input "30" at bounding box center [382, 167] width 25 height 13
type input "3"
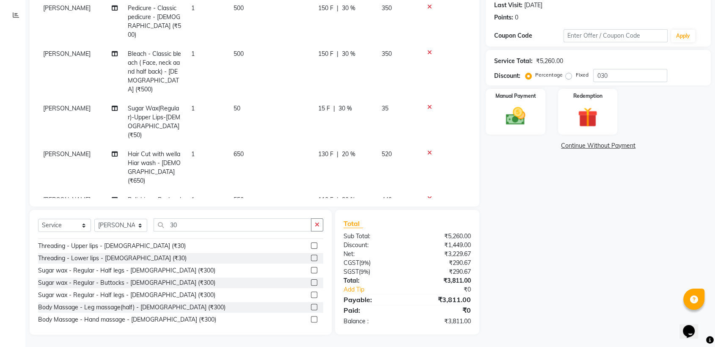
click at [357, 160] on tbody "[PERSON_NAME] 2g liposoluble flavoured waxing - Full legs - [DEMOGRAPHIC_DATA] …" at bounding box center [254, 30] width 433 height 539
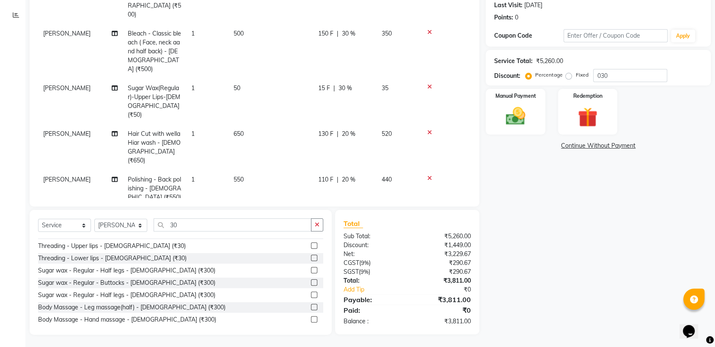
scroll to position [296, 0]
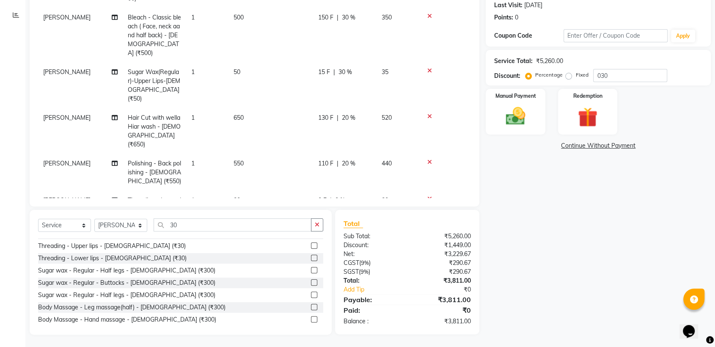
click at [348, 233] on div "9 F | 30 %" at bounding box center [344, 237] width 53 height 9
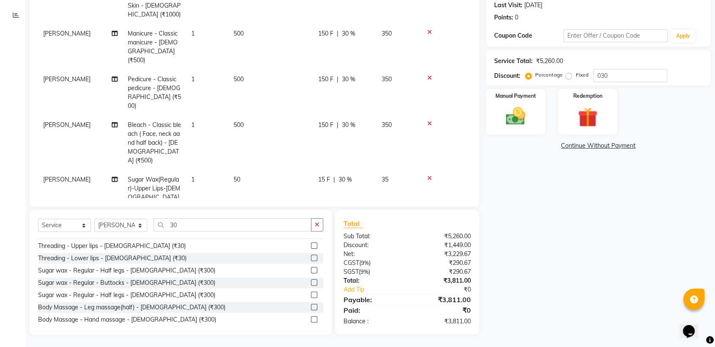
select select "51177"
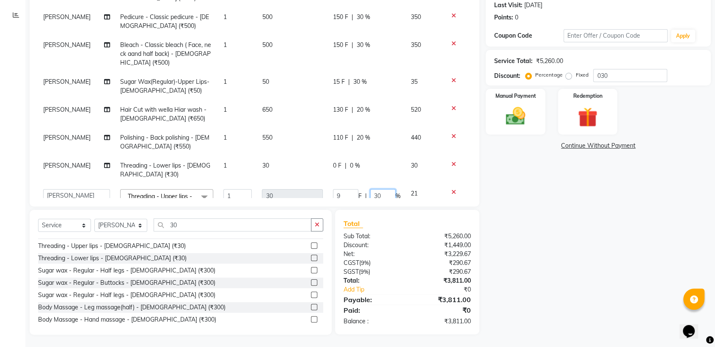
click at [376, 189] on input "30" at bounding box center [382, 195] width 25 height 13
type input "3"
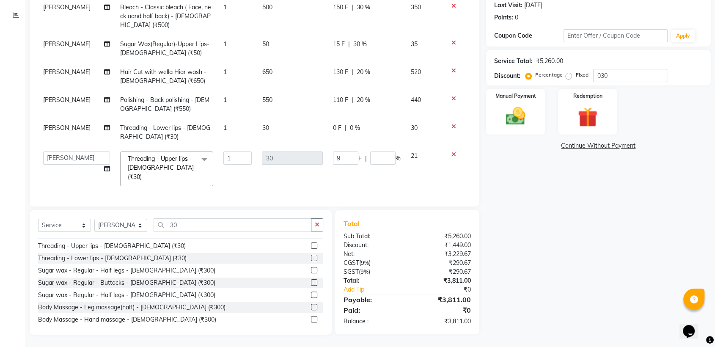
click at [532, 206] on div "Name: [PERSON_NAME] Membership: No Active Membership Total Visits: 3 Card on fi…" at bounding box center [601, 140] width 231 height 390
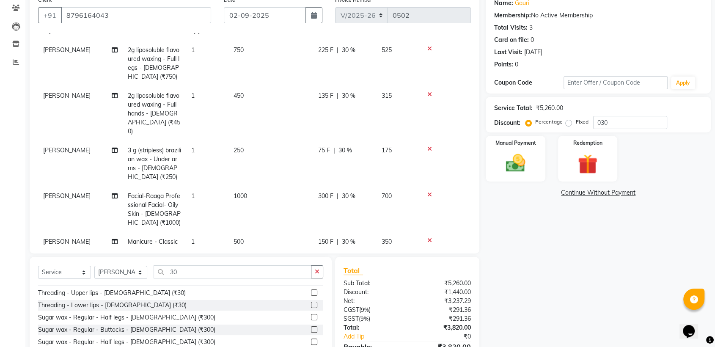
scroll to position [0, 0]
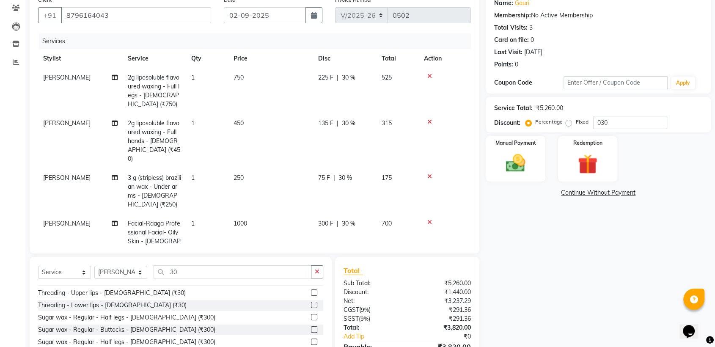
click at [56, 59] on th "Stylist" at bounding box center [80, 58] width 85 height 19
click at [64, 79] on span "[PERSON_NAME]" at bounding box center [66, 78] width 47 height 8
select select "51177"
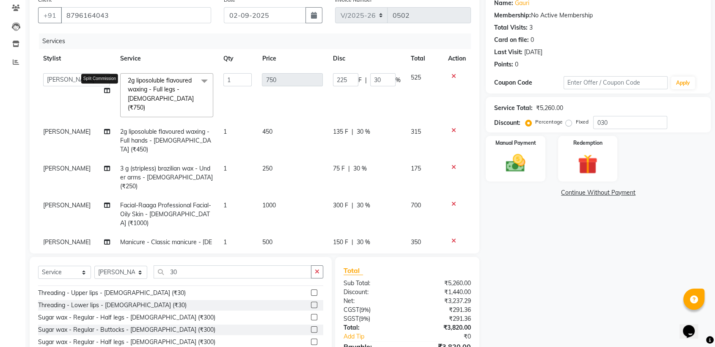
click at [104, 92] on icon at bounding box center [107, 91] width 6 height 6
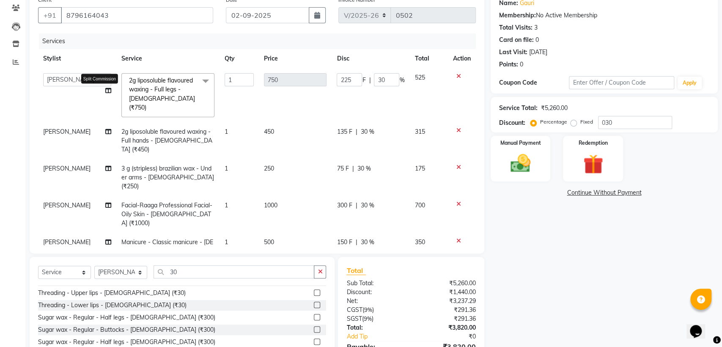
select select "51177"
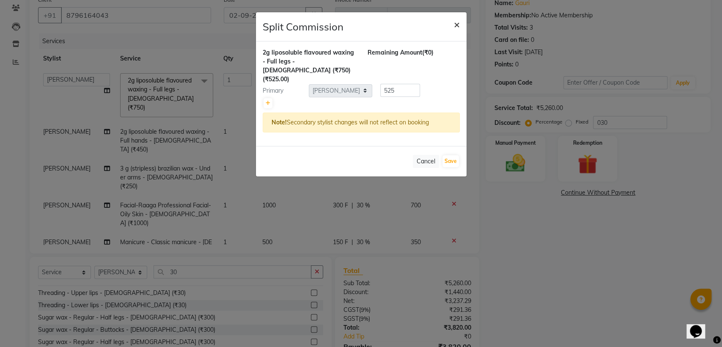
click at [455, 23] on span "×" at bounding box center [457, 24] width 6 height 13
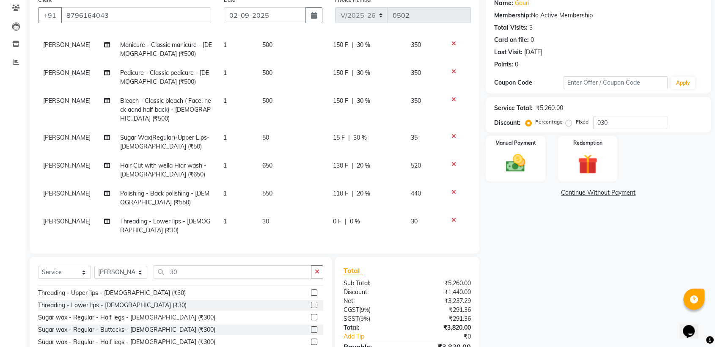
scroll to position [198, 0]
click at [512, 165] on img at bounding box center [515, 163] width 33 height 24
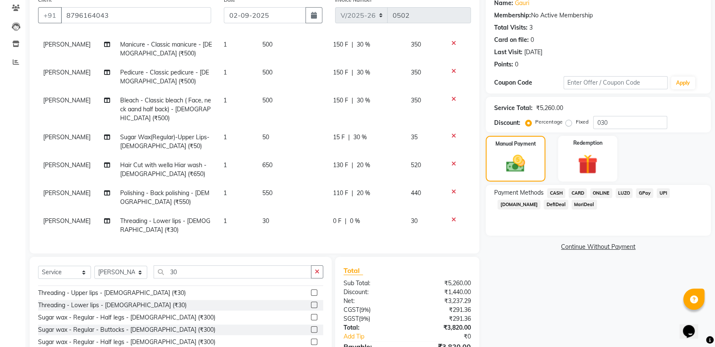
click at [603, 189] on span "ONLINE" at bounding box center [601, 193] width 22 height 10
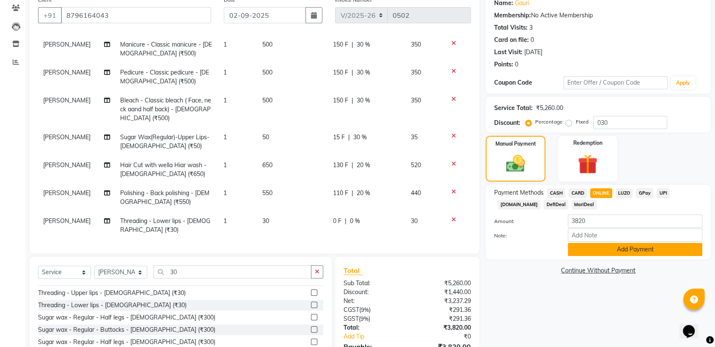
click at [603, 249] on button "Add Payment" at bounding box center [635, 249] width 134 height 13
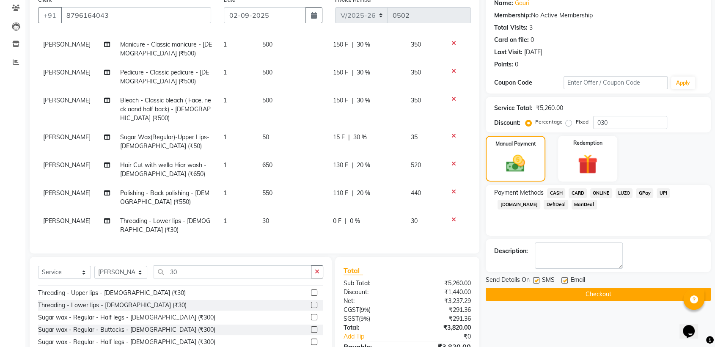
click at [538, 278] on label at bounding box center [536, 280] width 6 height 6
click at [538, 278] on input "checkbox" at bounding box center [535, 280] width 5 height 5
checkbox input "false"
click at [563, 278] on label at bounding box center [564, 280] width 6 height 6
click at [563, 278] on input "checkbox" at bounding box center [563, 280] width 5 height 5
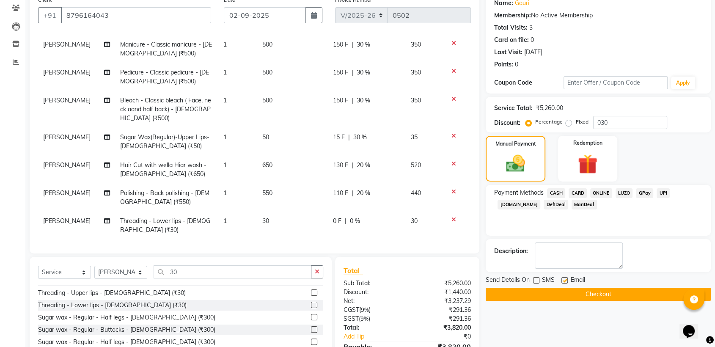
checkbox input "false"
click at [566, 297] on button "Checkout" at bounding box center [598, 294] width 225 height 13
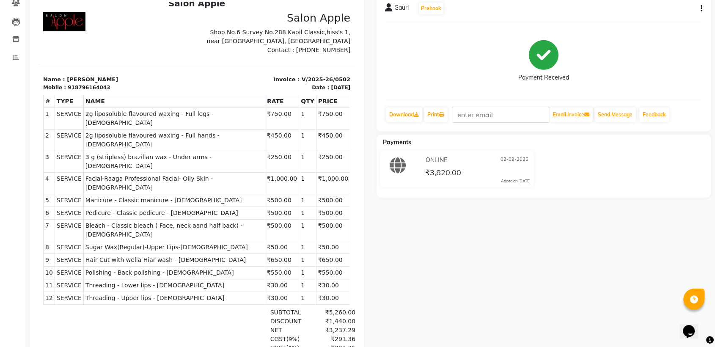
scroll to position [135, 0]
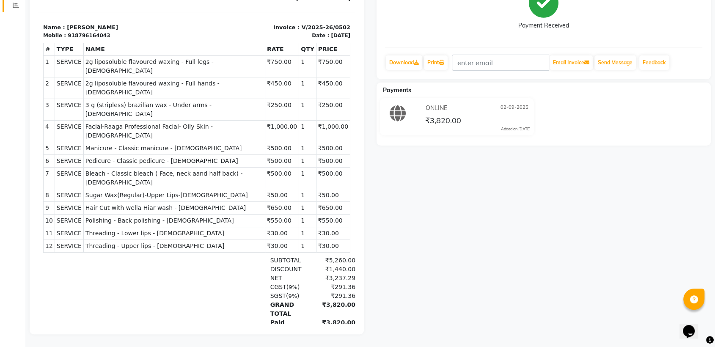
select select "service"
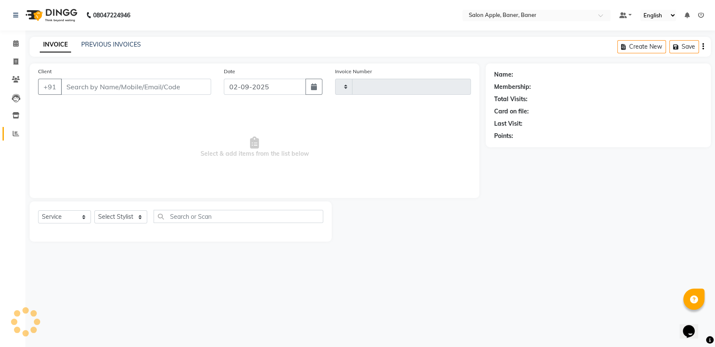
type input "0503"
select select "771"
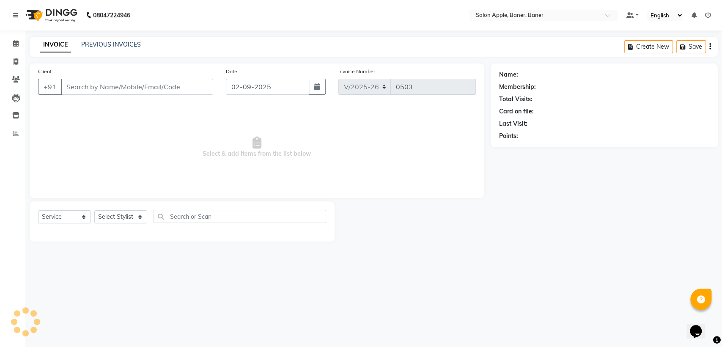
type input "8796164043"
select select "51177"
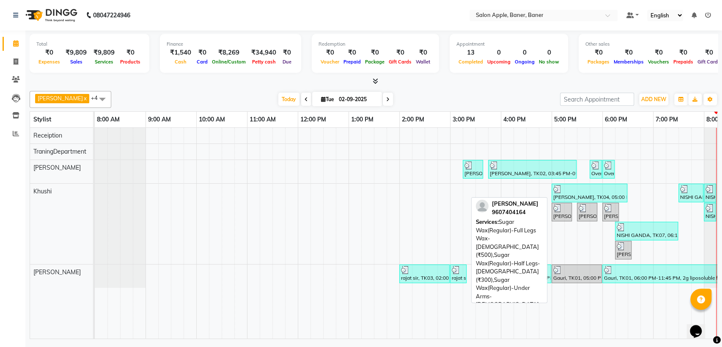
click at [592, 191] on div at bounding box center [589, 189] width 72 height 8
select select "3"
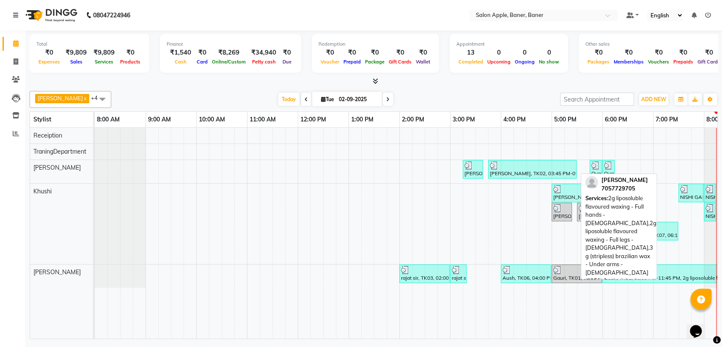
click at [526, 172] on div "[PERSON_NAME], TK02, 03:45 PM-05:30 PM, 2g liposoluble flavoured waxing - Full …" at bounding box center [532, 169] width 87 height 16
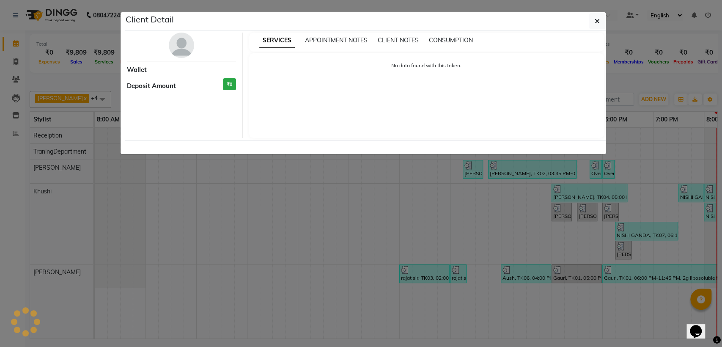
select select "3"
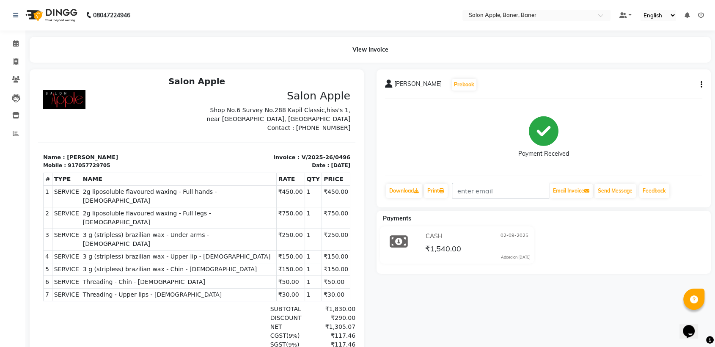
scroll to position [7, 0]
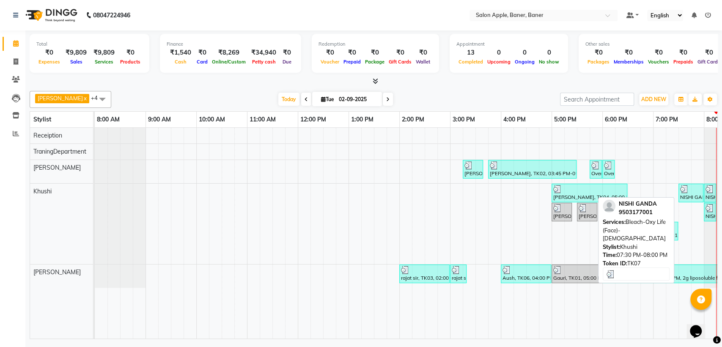
click at [685, 193] on div "NISHI GANDA, TK07, 07:30 PM-08:00 PM, Bleach-Oxy Life (Face)-[DEMOGRAPHIC_DATA]" at bounding box center [690, 193] width 23 height 16
select select "3"
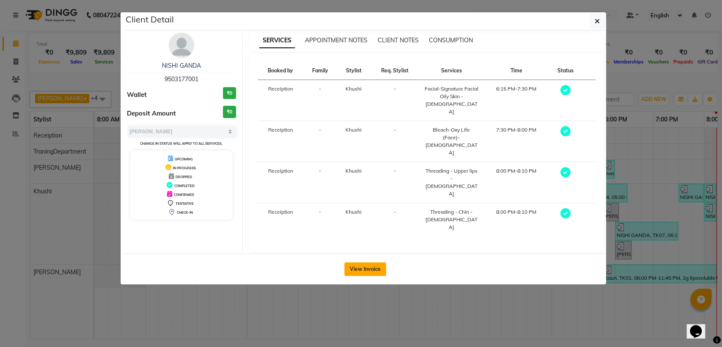
click at [374, 262] on button "View Invoice" at bounding box center [365, 269] width 42 height 14
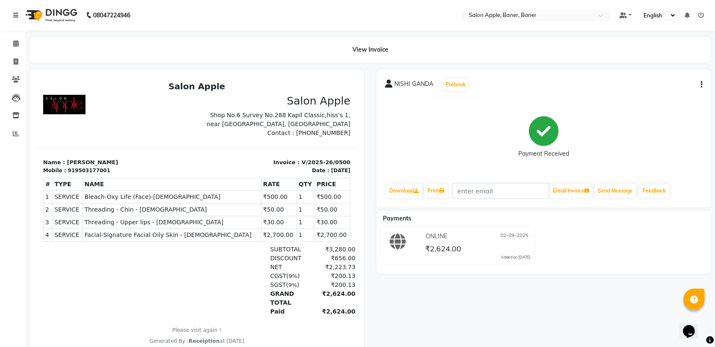
scroll to position [34, 0]
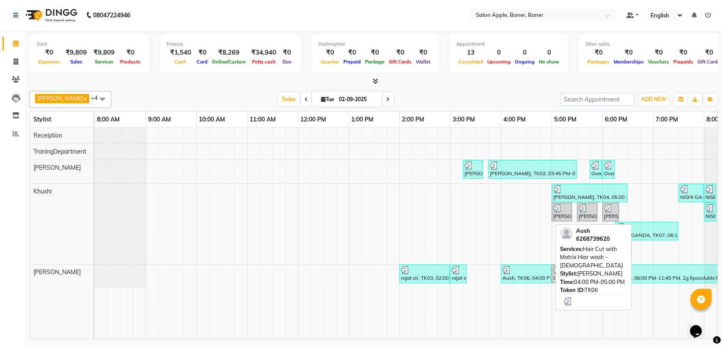
click at [516, 272] on div at bounding box center [525, 270] width 47 height 8
select select "3"
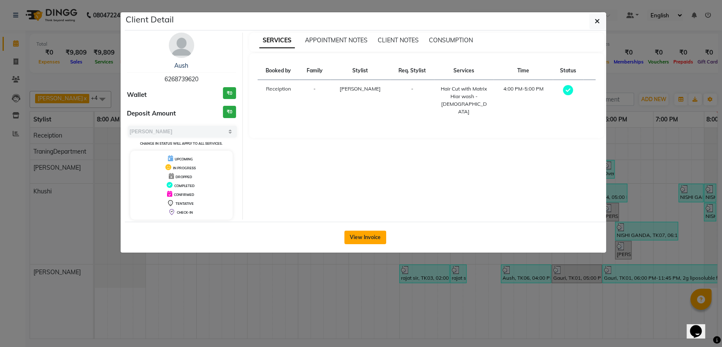
click at [368, 235] on button "View Invoice" at bounding box center [365, 237] width 42 height 14
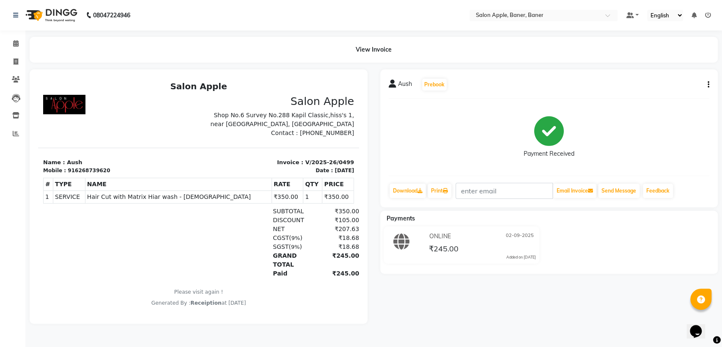
scroll to position [7, 0]
